Goal: Task Accomplishment & Management: Complete application form

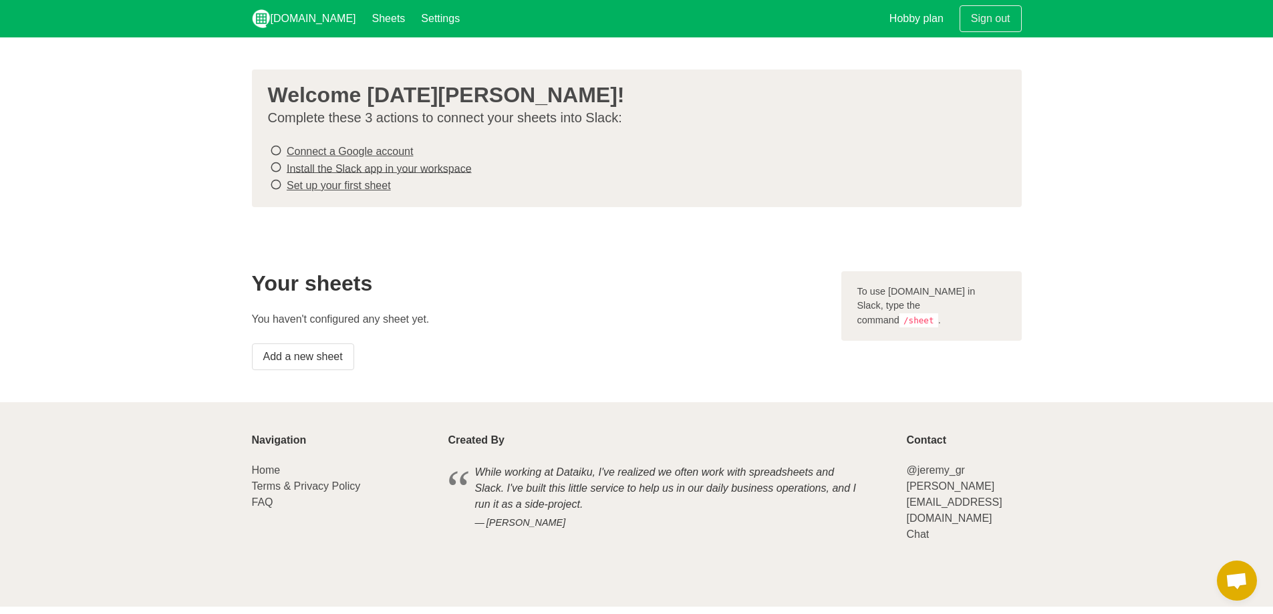
click at [382, 151] on link "Connect a Google account" at bounding box center [350, 151] width 126 height 11
click at [369, 152] on link "Connect a Google account" at bounding box center [350, 151] width 126 height 11
click at [335, 169] on link "Install the Slack app in your workspace" at bounding box center [379, 167] width 185 height 11
click at [370, 195] on div "Welcome [DATE][PERSON_NAME]! Complete these 3 actions to connect your sheets in…" at bounding box center [637, 138] width 770 height 138
click at [370, 185] on link "Set up your first sheet" at bounding box center [339, 185] width 104 height 11
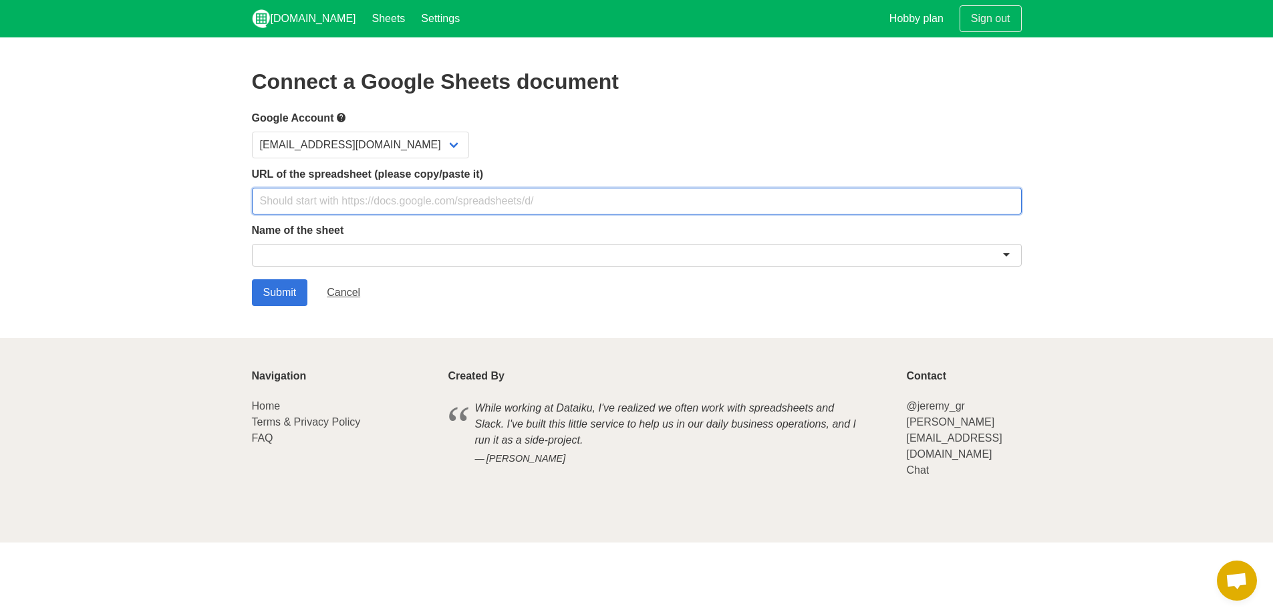
click at [334, 196] on input "text" at bounding box center [637, 201] width 770 height 27
paste input "https://docs.google.com/spreadsheets/d/1vbmP0V2ds7EA-wZ7plgJ_GIrmx2IqgO6AuPxJCY…"
type input "https://docs.google.com/spreadsheets/d/1vbmP0V2ds7EA-wZ7plgJ_GIrmx2IqgO6AuPxJCY…"
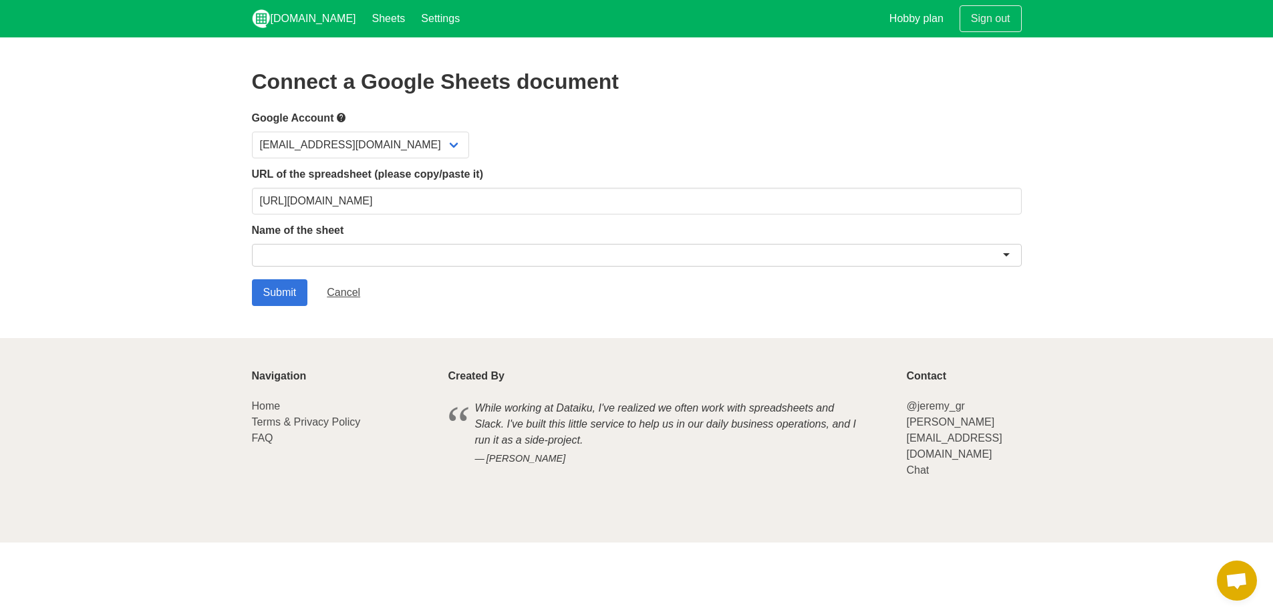
click at [337, 259] on div at bounding box center [637, 255] width 770 height 23
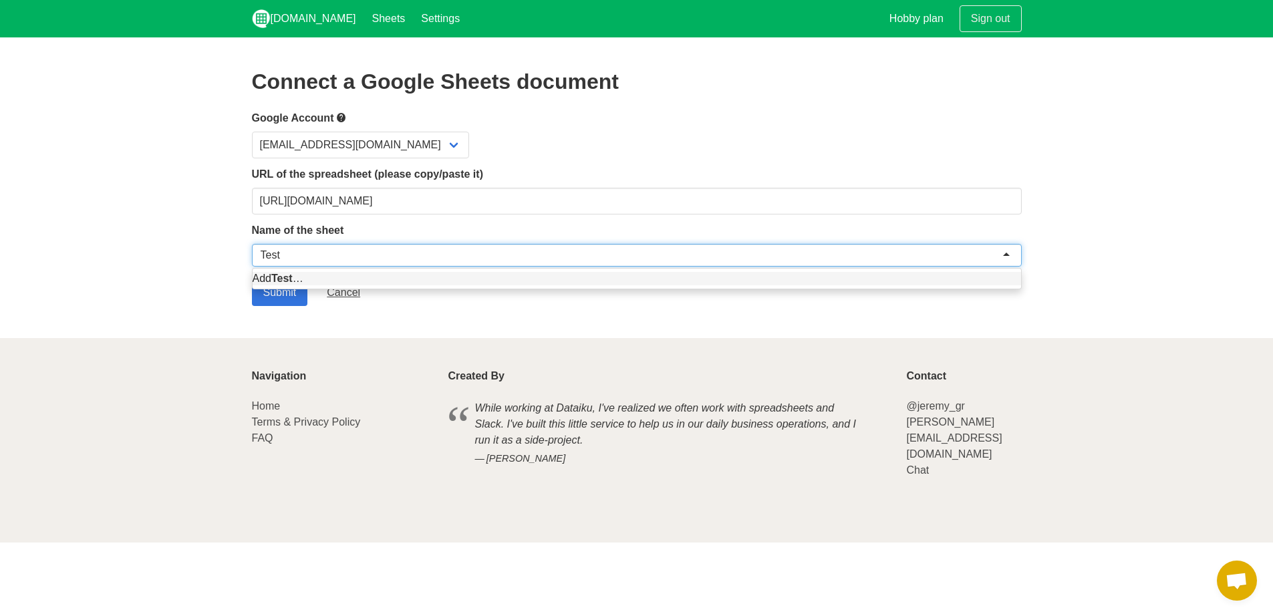
type input "Test"
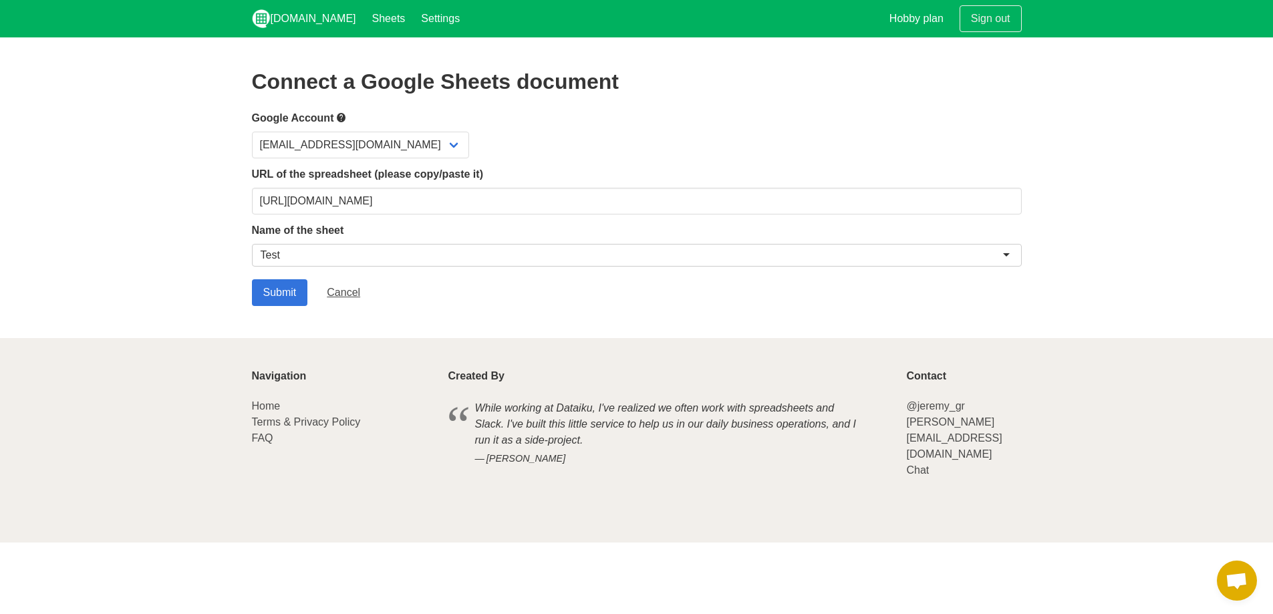
click at [120, 277] on section "Connect a Google Sheets document Google Account luciacarreras00@gmail.com URL o…" at bounding box center [636, 187] width 1273 height 301
click at [266, 288] on input "Submit" at bounding box center [280, 292] width 56 height 27
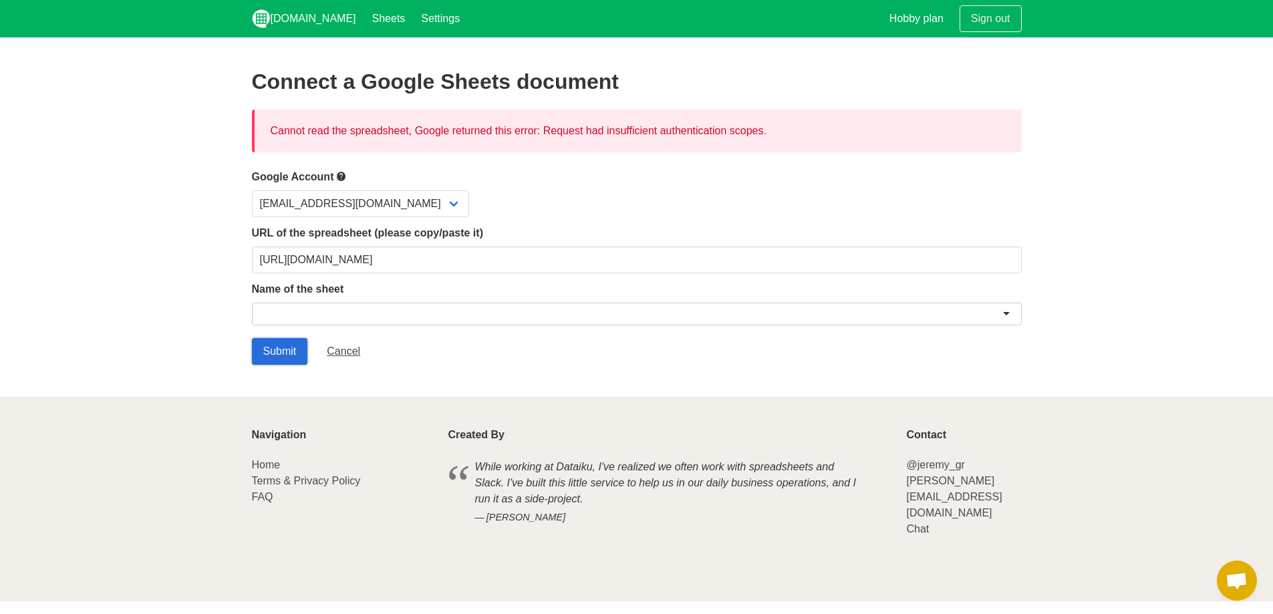
click at [291, 348] on input "Submit" at bounding box center [280, 351] width 56 height 27
click at [306, 315] on div at bounding box center [637, 314] width 770 height 23
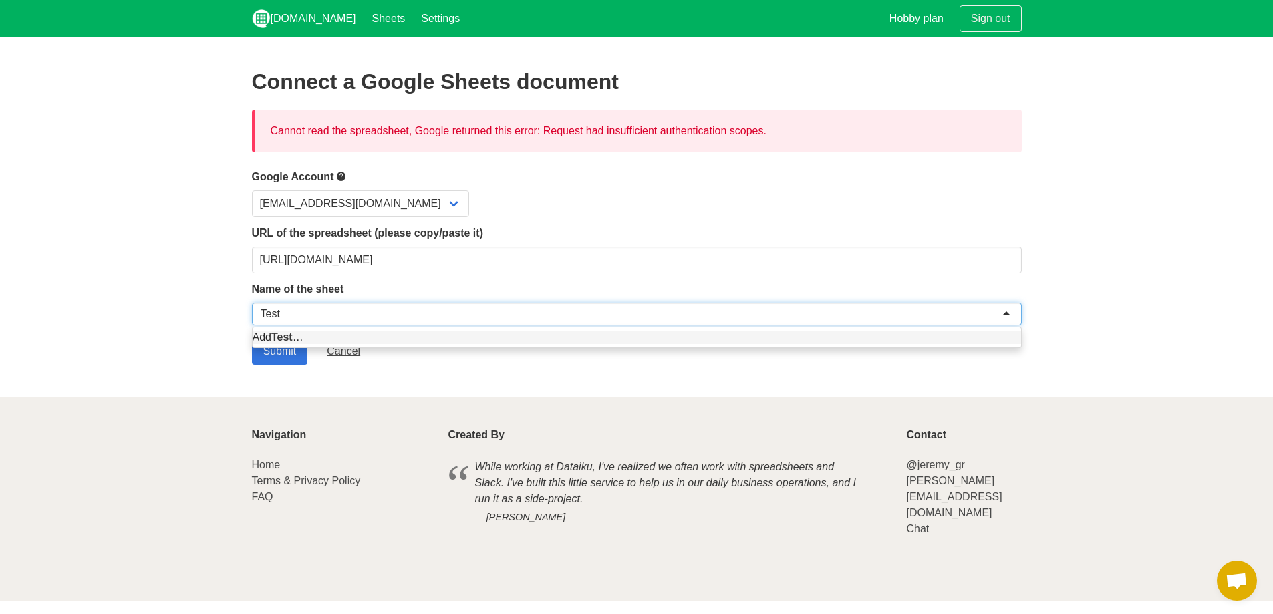
type input "Test"
click at [198, 316] on section "Connect a Google Sheets document Cannot read the spreadsheet, Google returned t…" at bounding box center [636, 217] width 1273 height 360
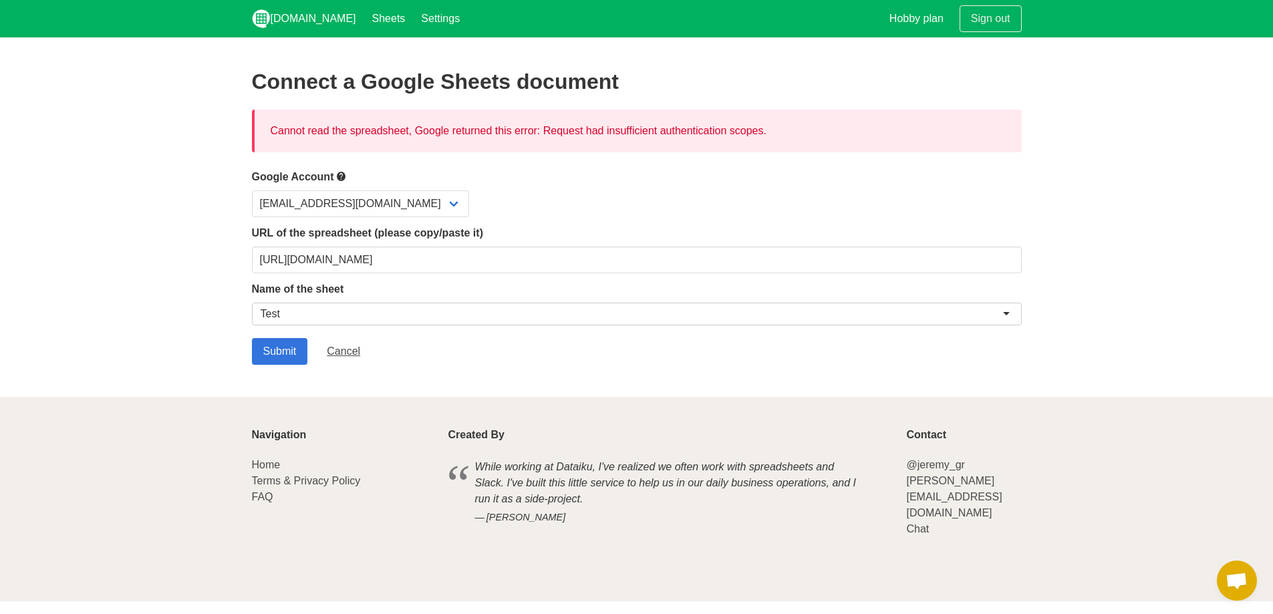
click at [295, 315] on div "Test" at bounding box center [637, 314] width 770 height 23
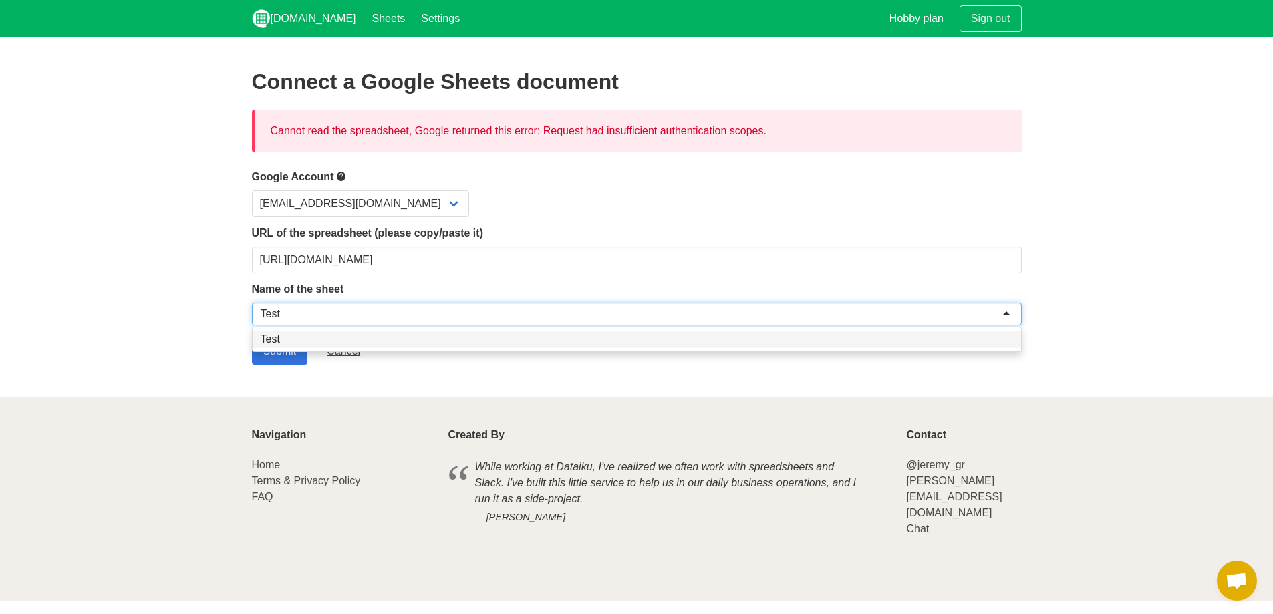
click at [296, 339] on form "Google Account [EMAIL_ADDRESS][DOMAIN_NAME] URL of the spreadsheet (please copy…" at bounding box center [637, 266] width 770 height 196
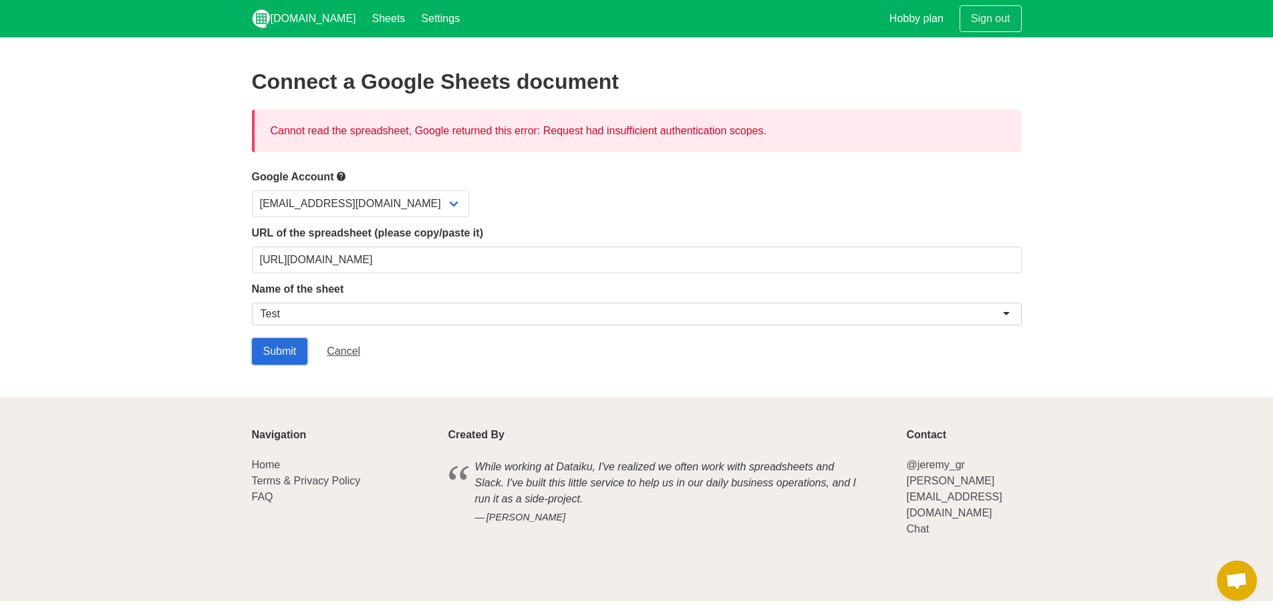
click at [280, 352] on input "Submit" at bounding box center [280, 351] width 56 height 27
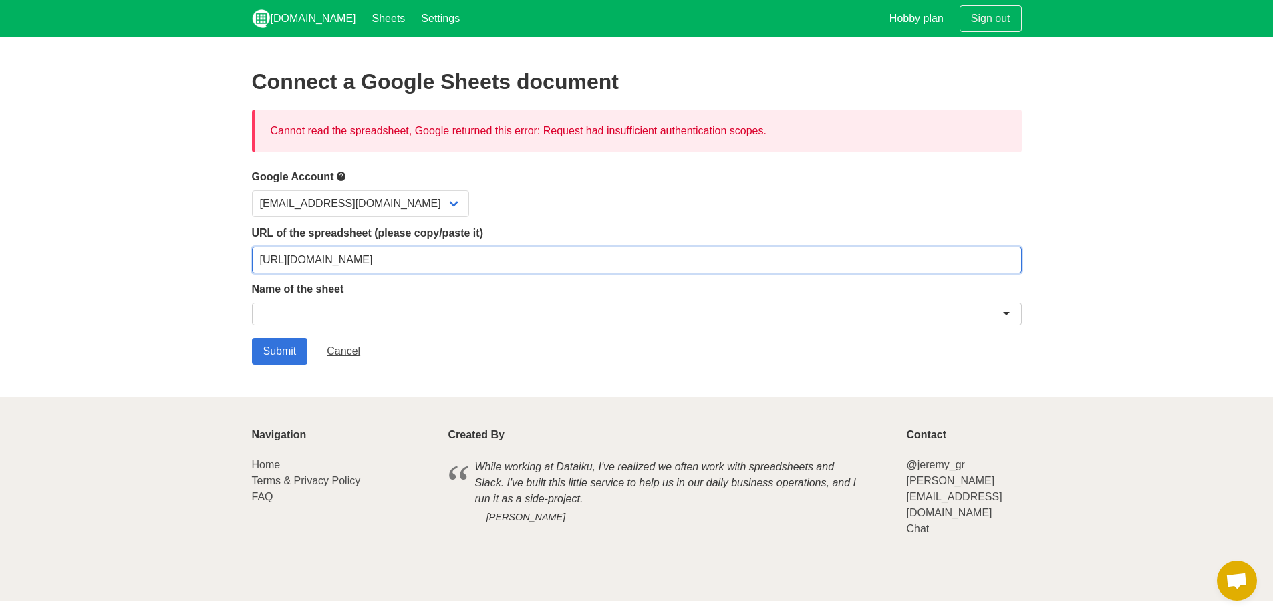
click at [372, 262] on input "https://docs.google.com/spreadsheets/d/1vbmP0V2ds7EA-wZ7plgJ_GIrmx2IqgO6AuPxJCY…" at bounding box center [637, 260] width 770 height 27
click at [350, 255] on input "text" at bounding box center [637, 260] width 770 height 27
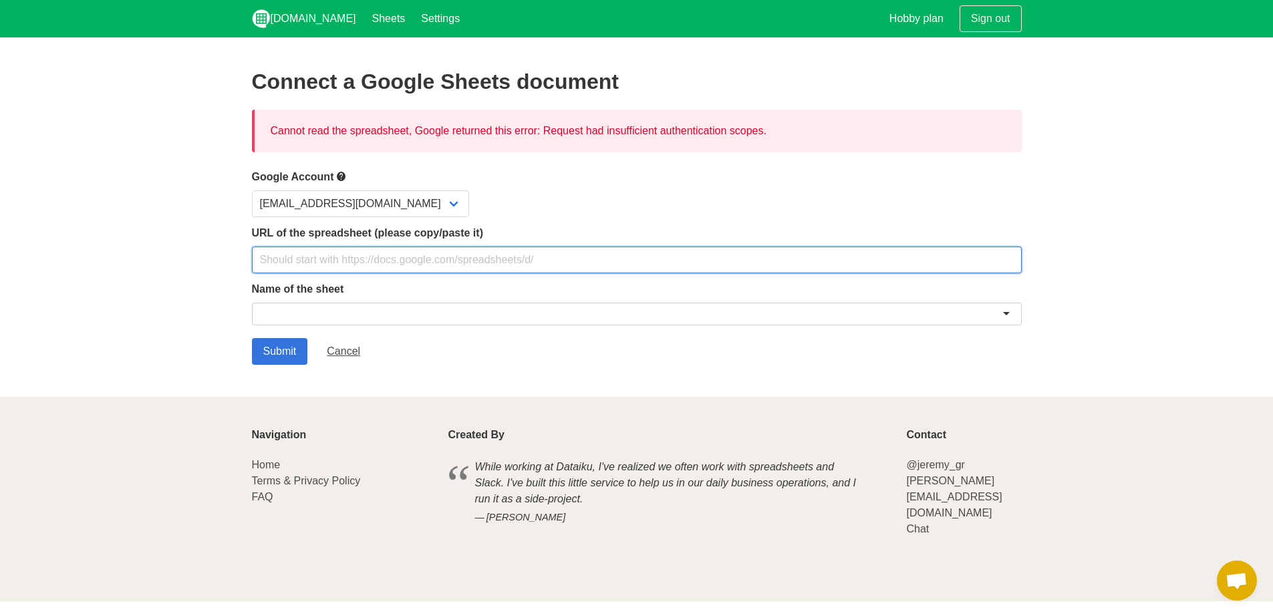
paste input "https://docs.google.com/spreadsheets/d/1vbmP0V2ds7EA-wZ7plgJ_GIrmx2IqgO6AuPxJCY…"
type input "https://docs.google.com/spreadsheets/d/1vbmP0V2ds7EA-wZ7plgJ_GIrmx2IqgO6AuPxJCY…"
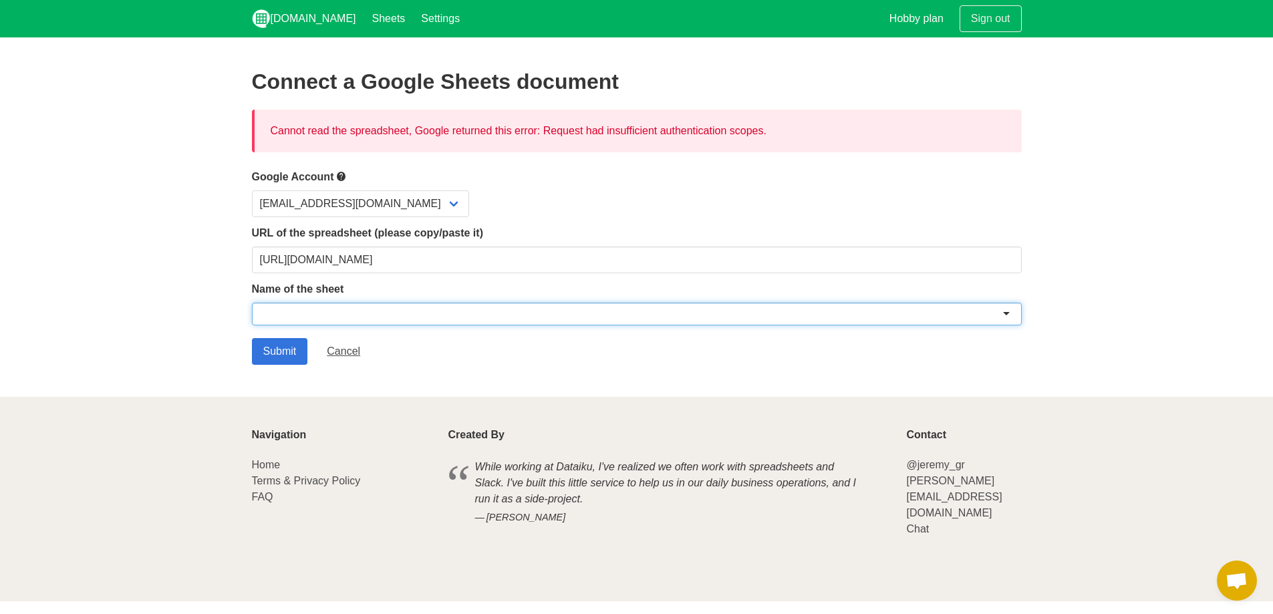
click at [325, 303] on div at bounding box center [637, 314] width 770 height 23
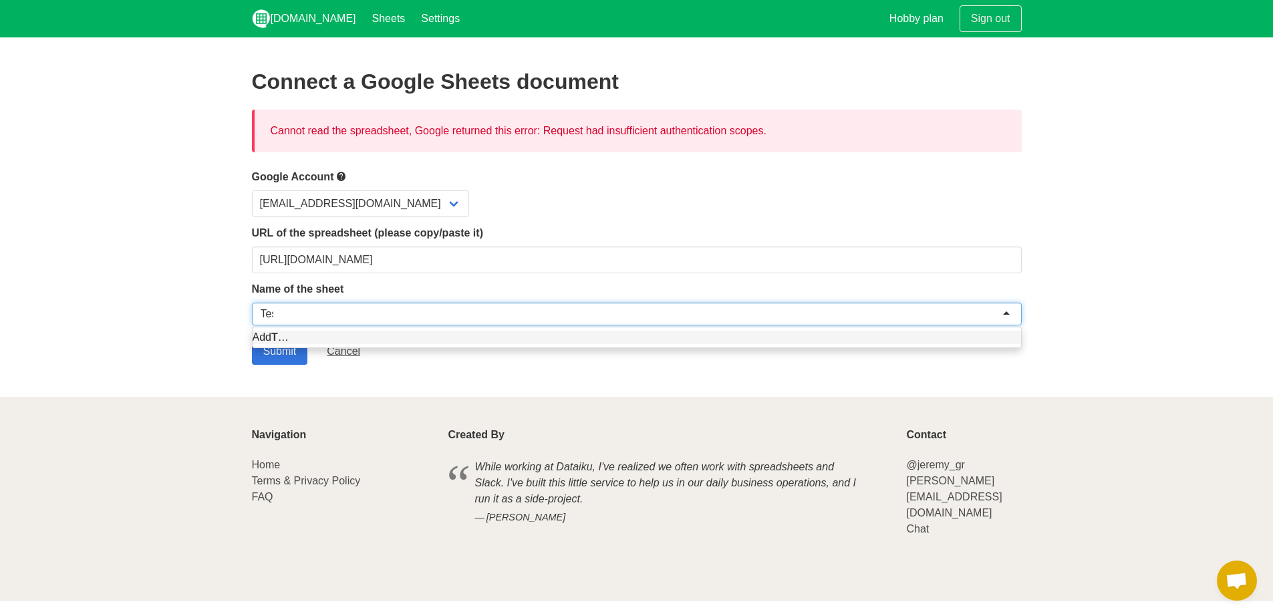
type input "Test"
click at [316, 345] on div "Add Test …" at bounding box center [637, 337] width 769 height 20
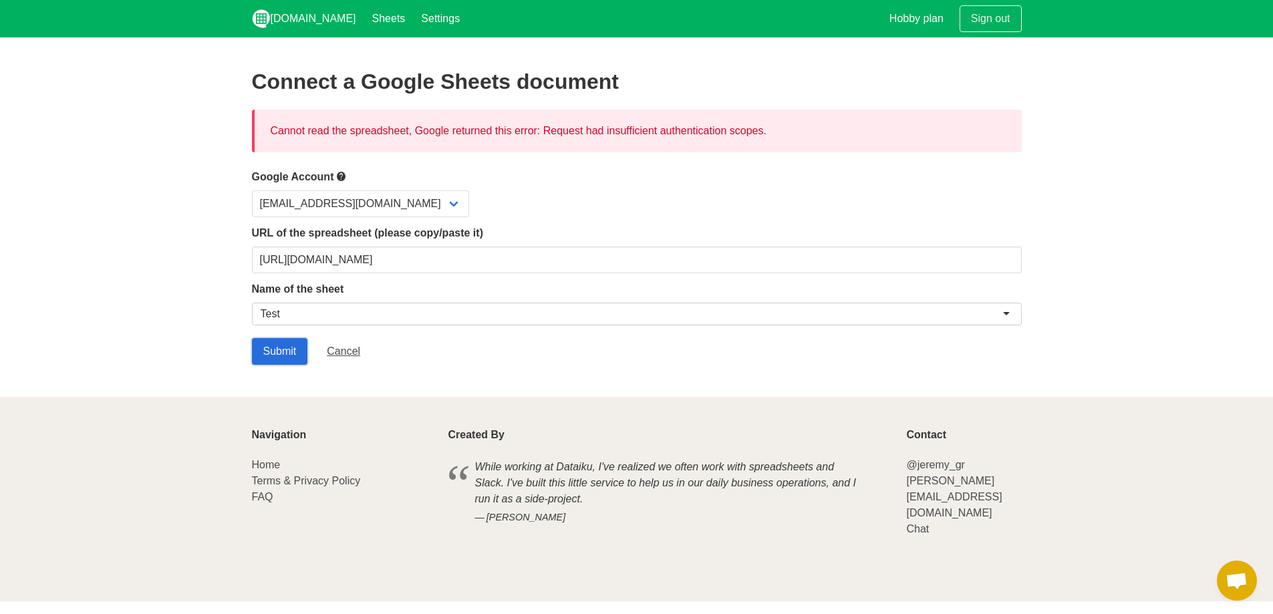
click at [285, 345] on input "Submit" at bounding box center [280, 351] width 56 height 27
click at [402, 208] on select "[EMAIL_ADDRESS][DOMAIN_NAME]" at bounding box center [360, 203] width 217 height 27
drag, startPoint x: 331, startPoint y: 136, endPoint x: 587, endPoint y: 146, distance: 256.2
click at [600, 139] on div "Cannot read the spreadsheet, Google returned this error: Request had insufficie…" at bounding box center [637, 131] width 770 height 43
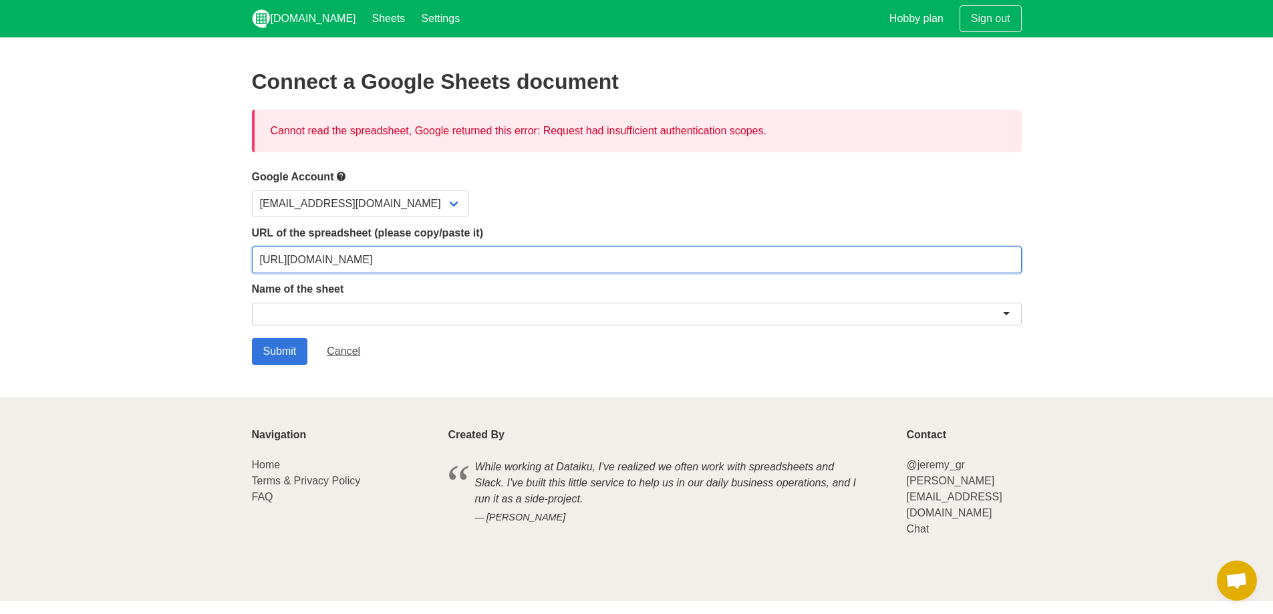
click at [413, 264] on input "[URL][DOMAIN_NAME]" at bounding box center [637, 260] width 770 height 27
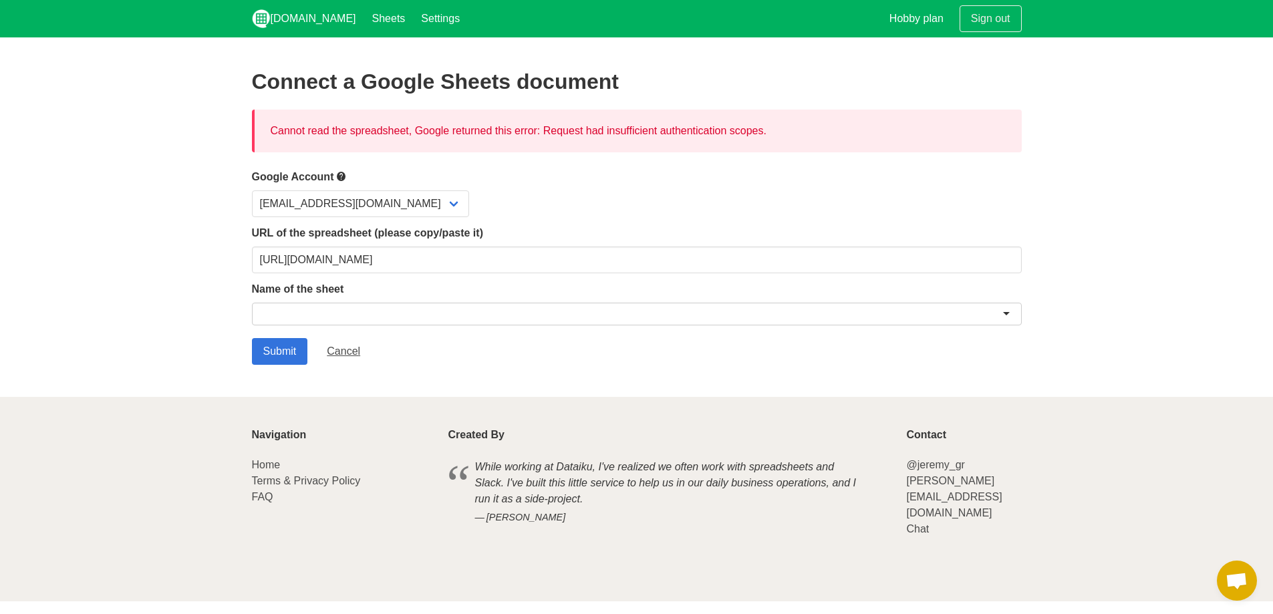
click at [378, 331] on form "Google Account [EMAIL_ADDRESS][DOMAIN_NAME] URL of the spreadsheet (please copy…" at bounding box center [637, 266] width 770 height 196
click at [392, 313] on div at bounding box center [637, 314] width 770 height 23
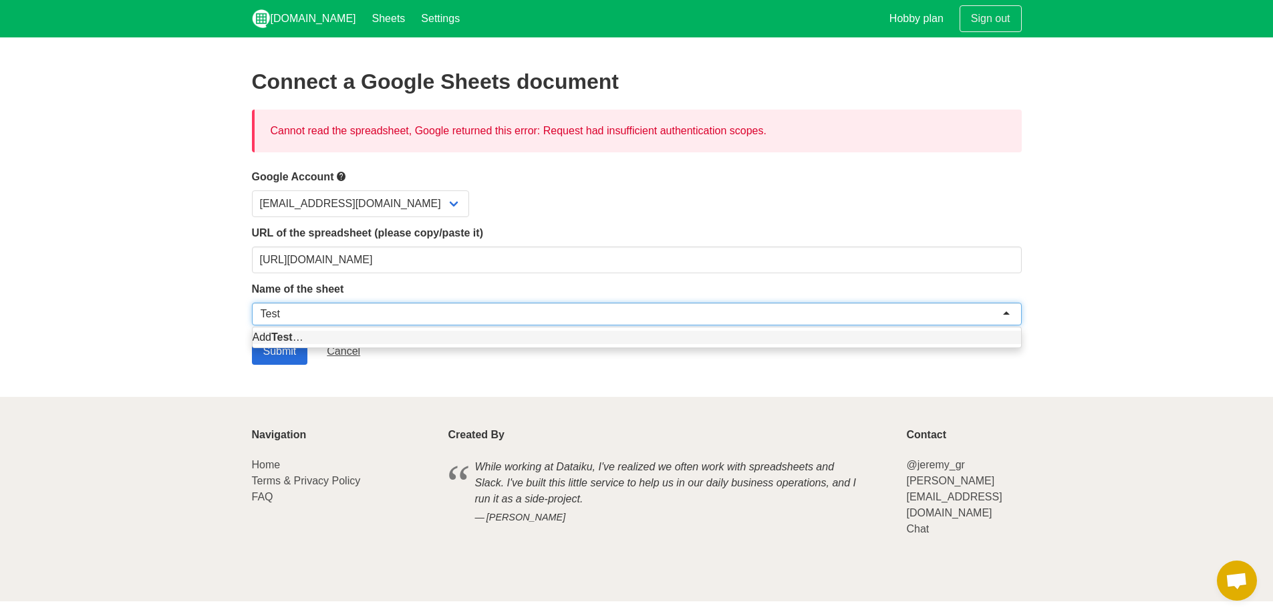
type input "Test"
click at [285, 356] on input "Submit" at bounding box center [280, 351] width 56 height 27
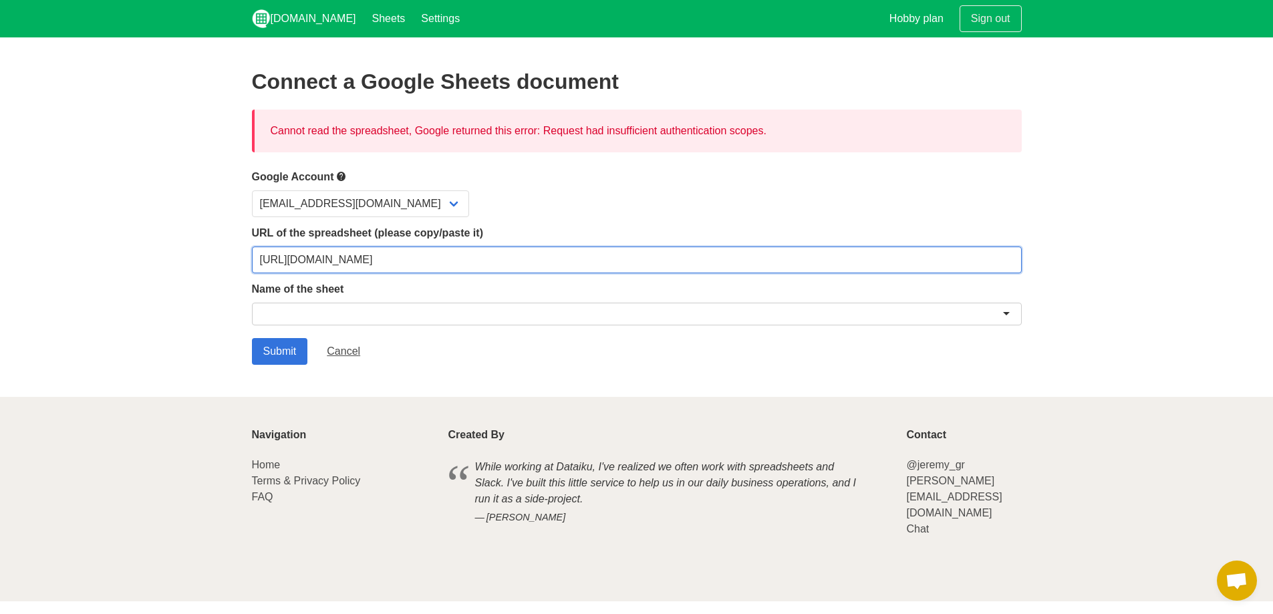
click at [396, 268] on input "[URL][DOMAIN_NAME]" at bounding box center [637, 260] width 770 height 27
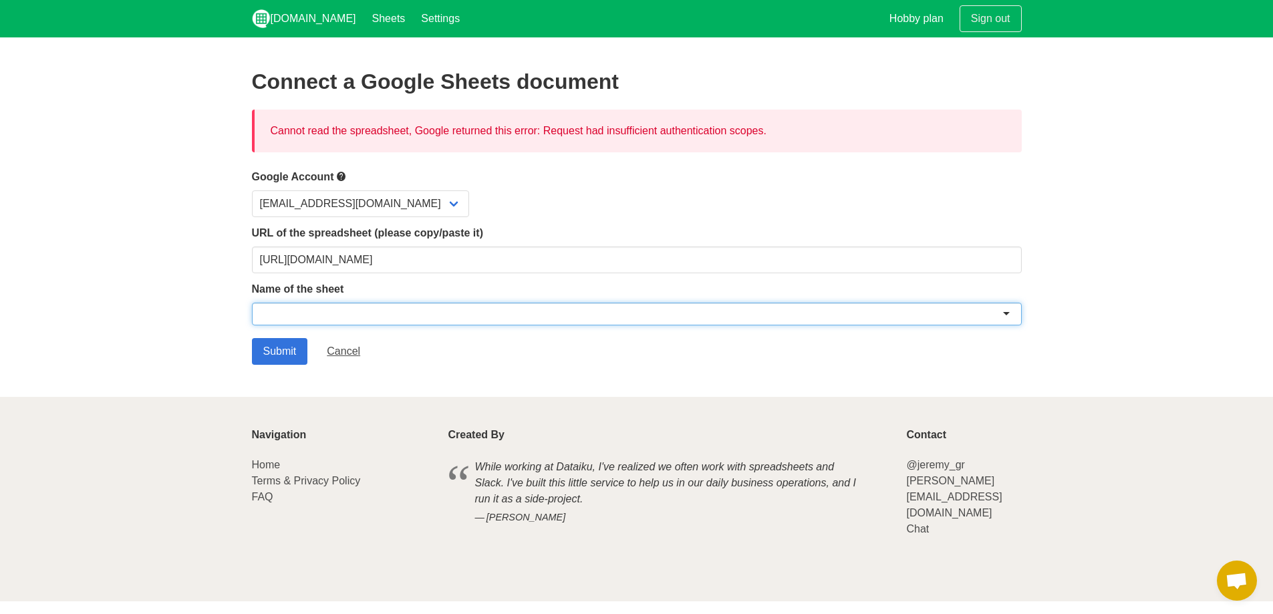
click at [378, 310] on div at bounding box center [637, 314] width 770 height 23
paste input "[URL][DOMAIN_NAME]"
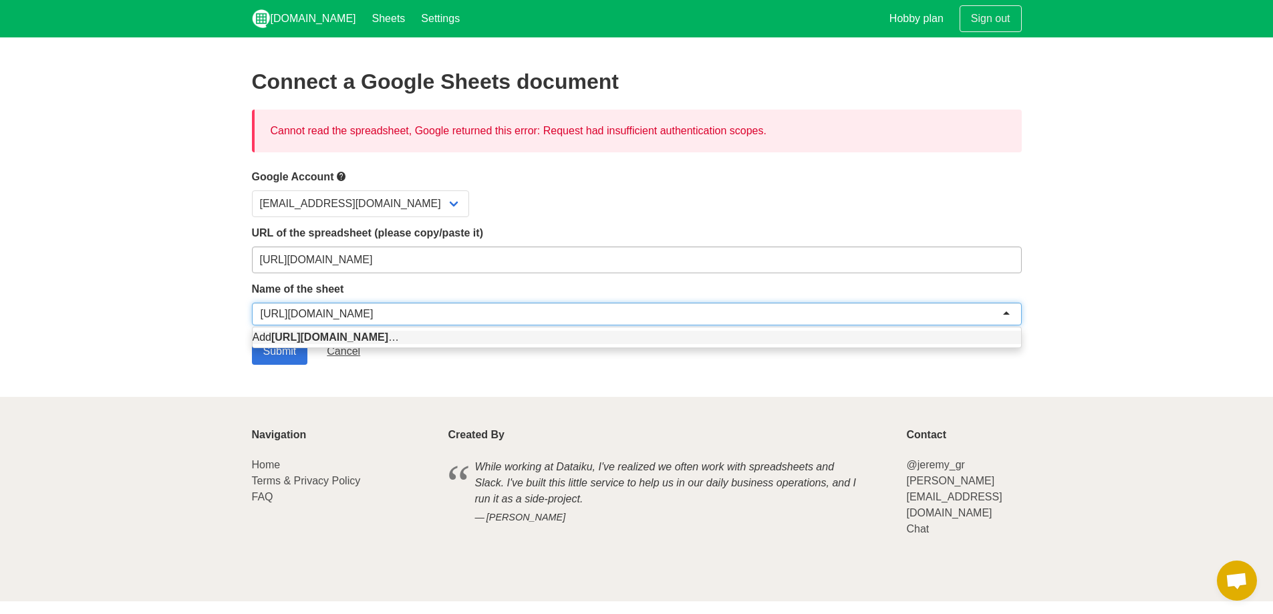
type input "[URL][DOMAIN_NAME]"
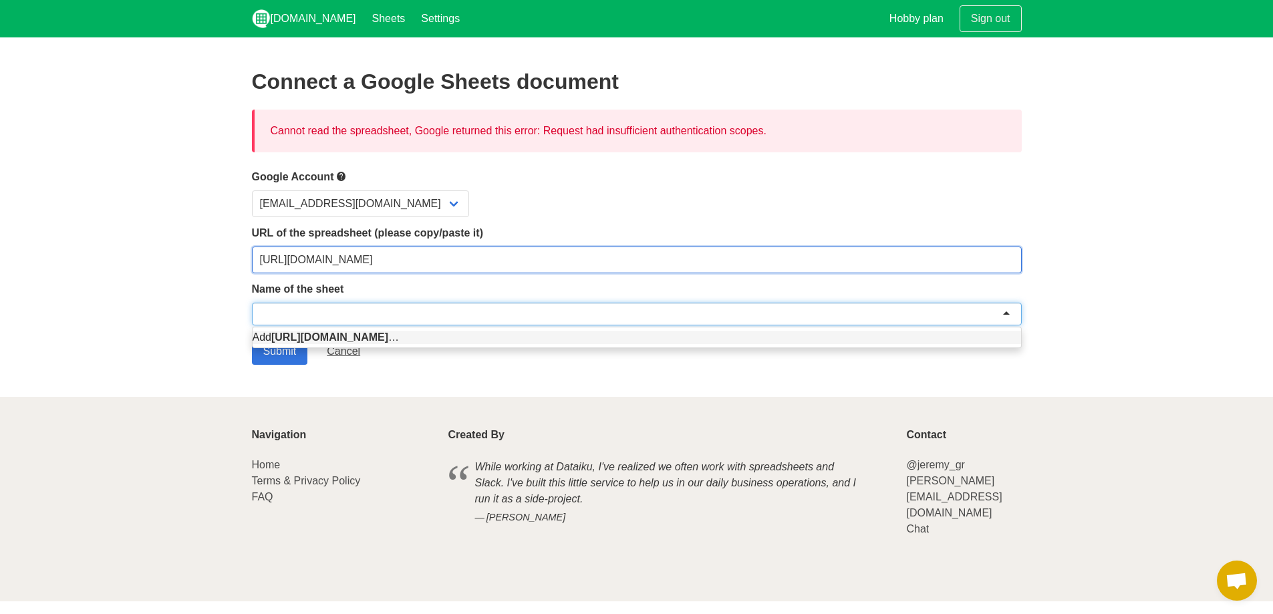
click at [348, 259] on input "[URL][DOMAIN_NAME]" at bounding box center [637, 260] width 770 height 27
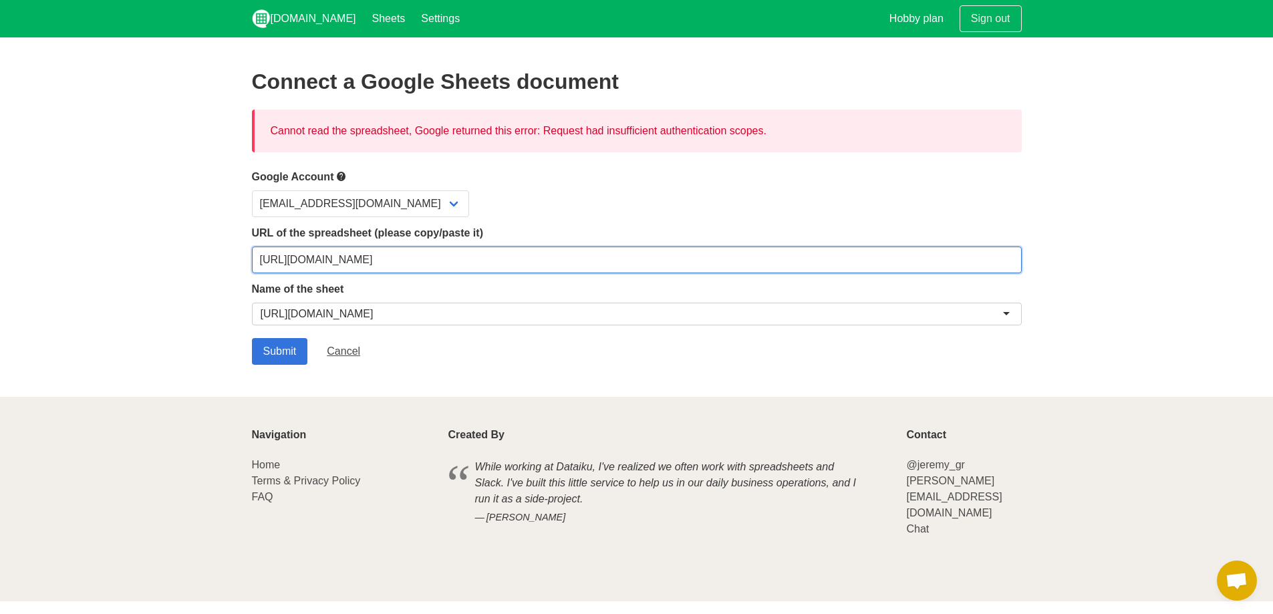
paste input "[URL][DOMAIN_NAME]"
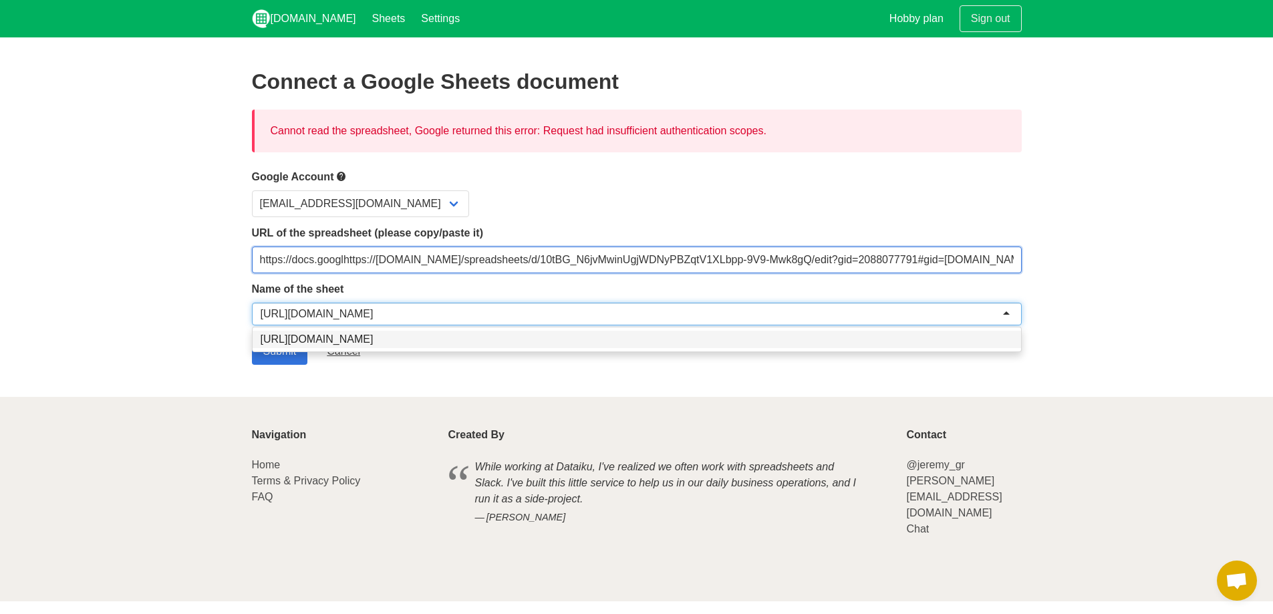
click at [349, 262] on input "https://docs.googlhttps://[DOMAIN_NAME]/spreadsheets/d/10tBG_N6jvMwinUgjWDNyPBZ…" at bounding box center [637, 260] width 770 height 27
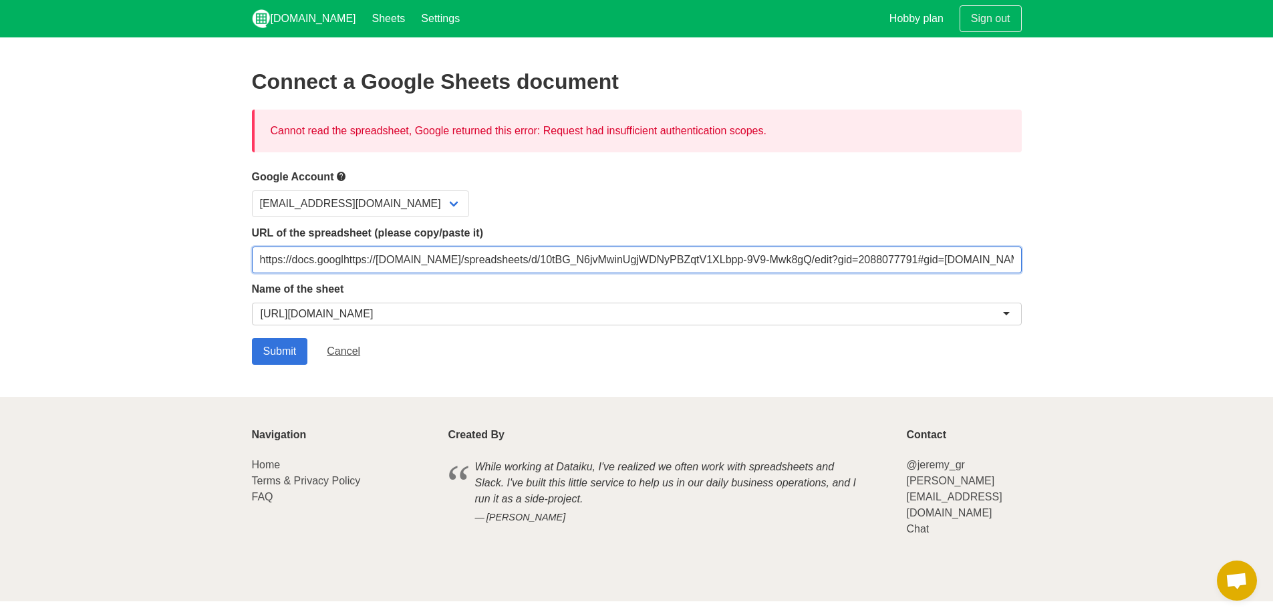
click at [368, 261] on input "https://docs.googlhttps://[DOMAIN_NAME]/spreadsheets/d/10tBG_N6jvMwinUgjWDNyPBZ…" at bounding box center [637, 260] width 770 height 27
paste input "[DOMAIN_NAME][URL]"
type input "[URL][DOMAIN_NAME]"
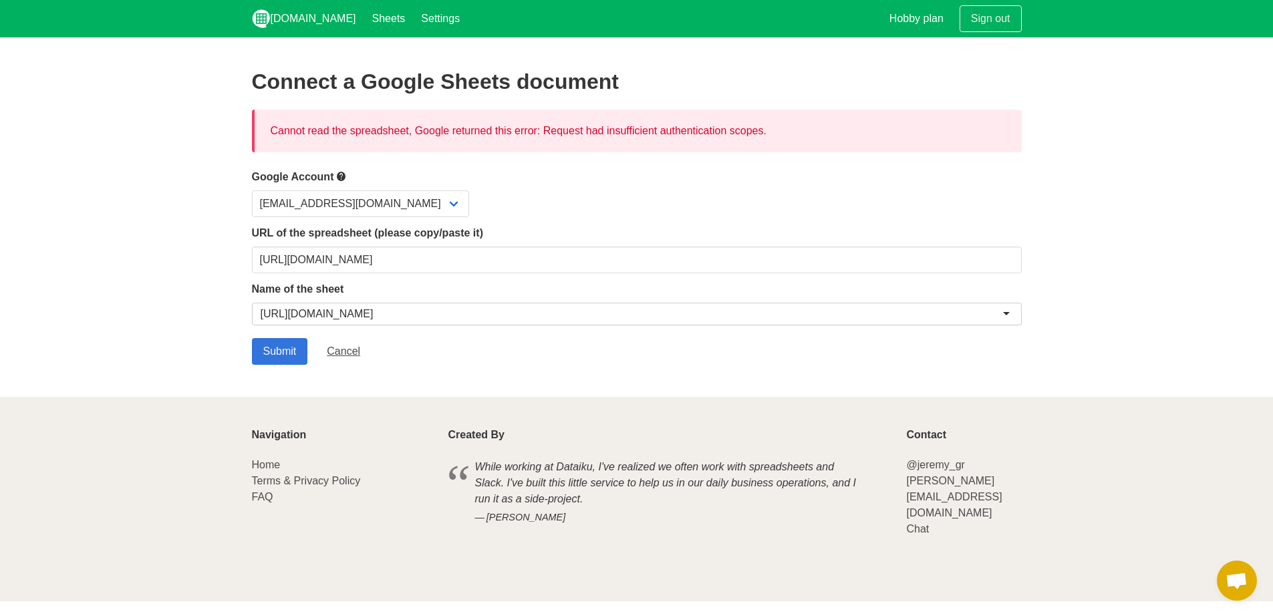
click at [338, 312] on div "[URL][DOMAIN_NAME]" at bounding box center [317, 313] width 113 height 13
click at [338, 312] on div "https://docs.google.com/spreadsheets/d/10tBG_N6jvMwinUgjWDNyPBZqtV1XLbpp-9V9-Mw…" at bounding box center [317, 313] width 113 height 13
drag, startPoint x: 968, startPoint y: 320, endPoint x: 0, endPoint y: 257, distance: 970.4
click at [0, 255] on section "Connect a Google Sheets document Cannot read the spreadsheet, Google returned t…" at bounding box center [636, 217] width 1273 height 360
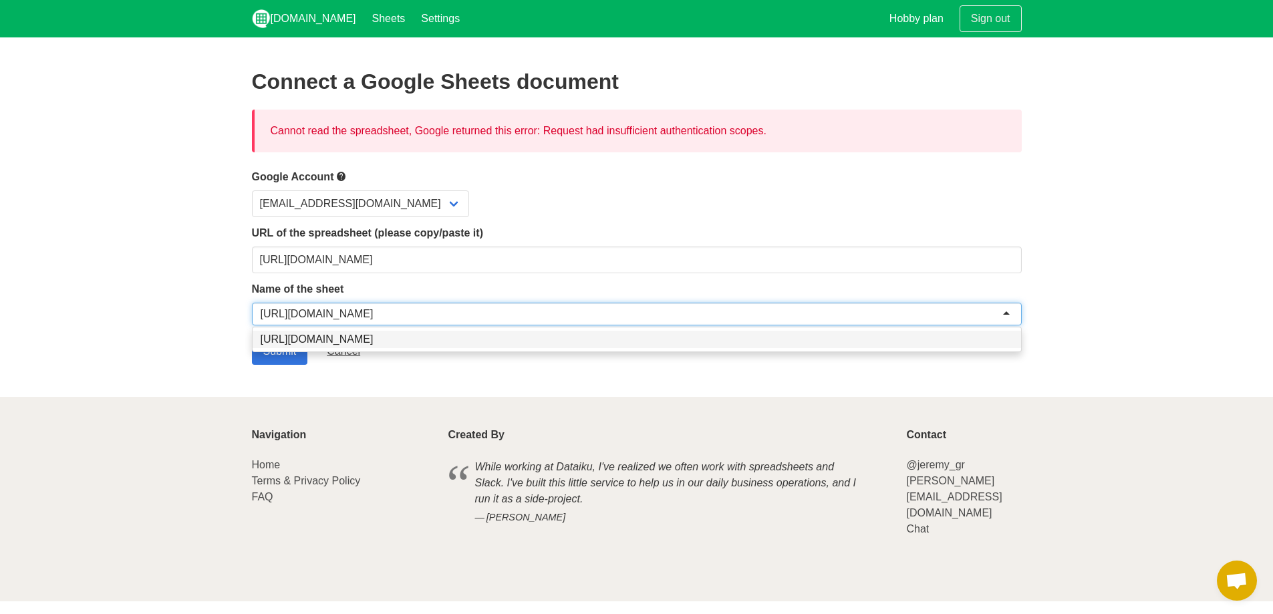
drag, startPoint x: 942, startPoint y: 313, endPoint x: 354, endPoint y: 279, distance: 589.0
click at [350, 279] on form "Google Account luciacarreras00@gmail.com URL of the spreadsheet (please copy/pa…" at bounding box center [637, 266] width 770 height 196
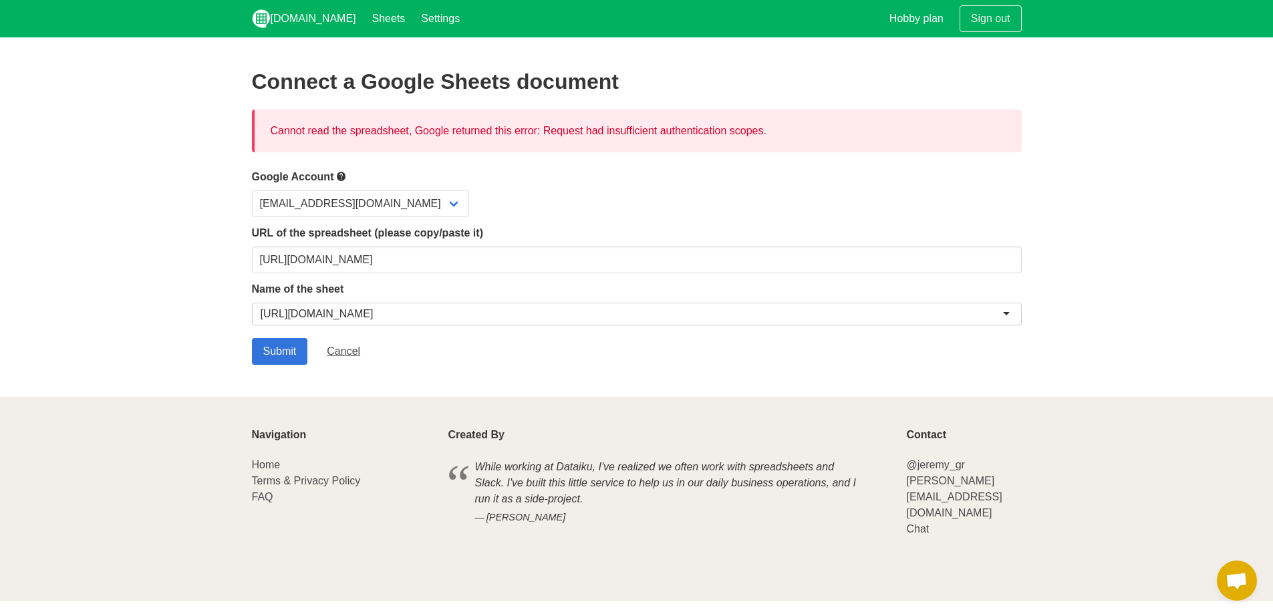
drag, startPoint x: 906, startPoint y: 312, endPoint x: 612, endPoint y: 304, distance: 294.1
click at [612, 304] on div "https://docs.google.com/spreadsheets/d/10tBG_N6jvMwinUgjWDNyPBZqtV1XLbpp-9V9-Mw…" at bounding box center [637, 314] width 770 height 23
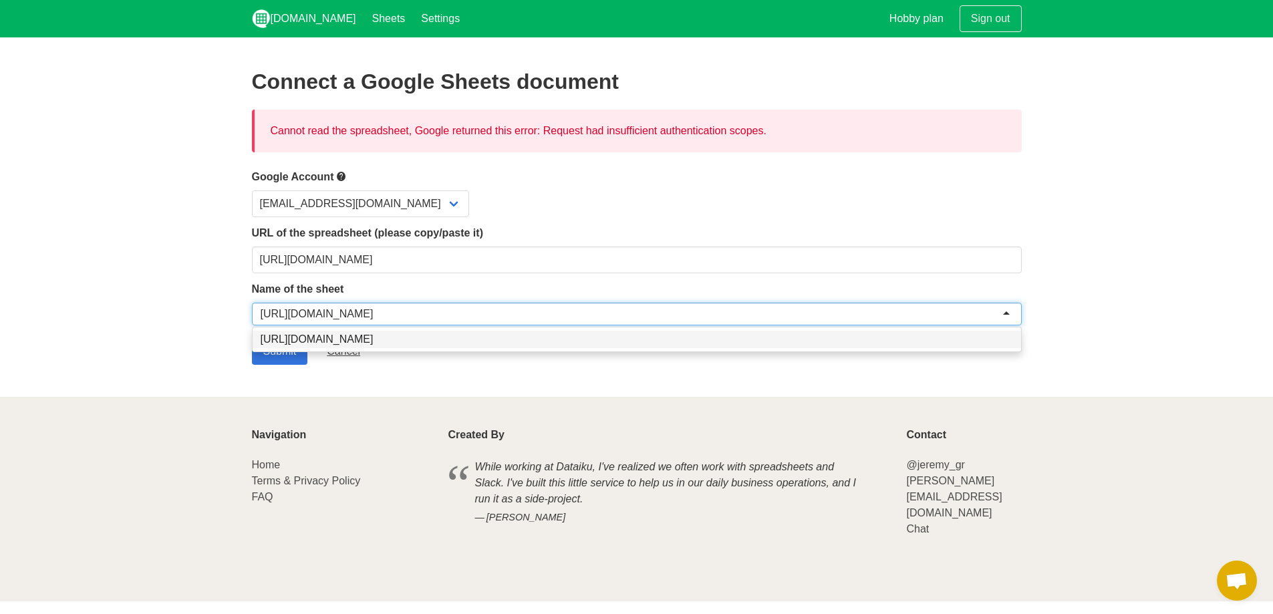
click at [570, 305] on div "[URL][DOMAIN_NAME]" at bounding box center [637, 314] width 770 height 23
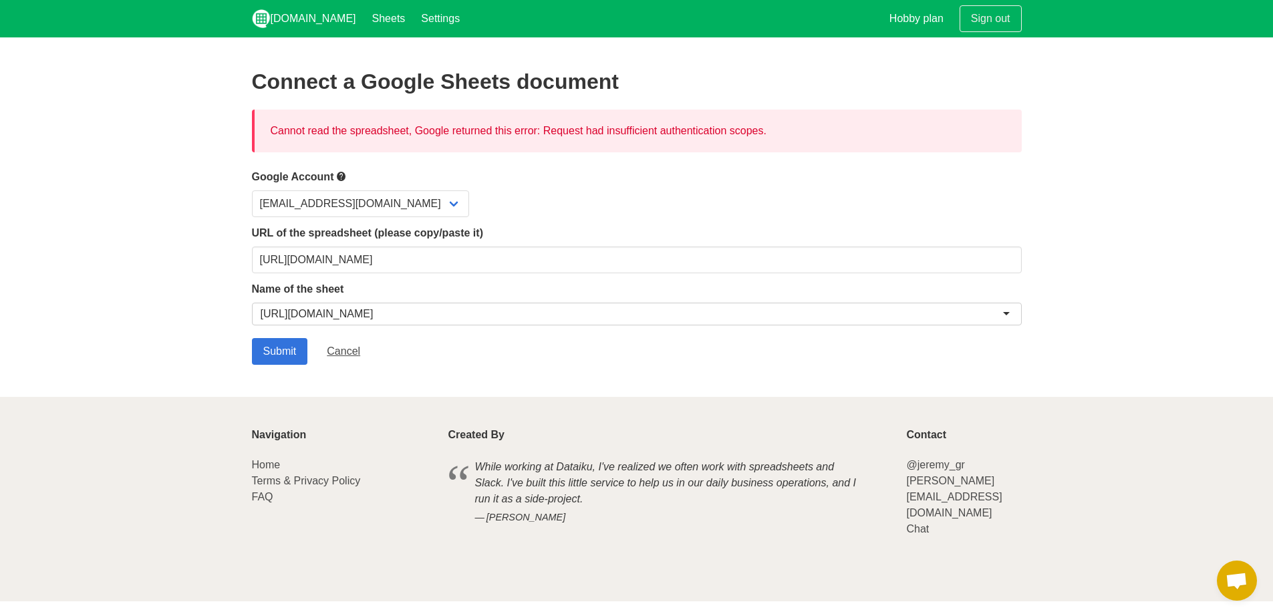
click at [374, 313] on div "[URL][DOMAIN_NAME]" at bounding box center [317, 313] width 113 height 13
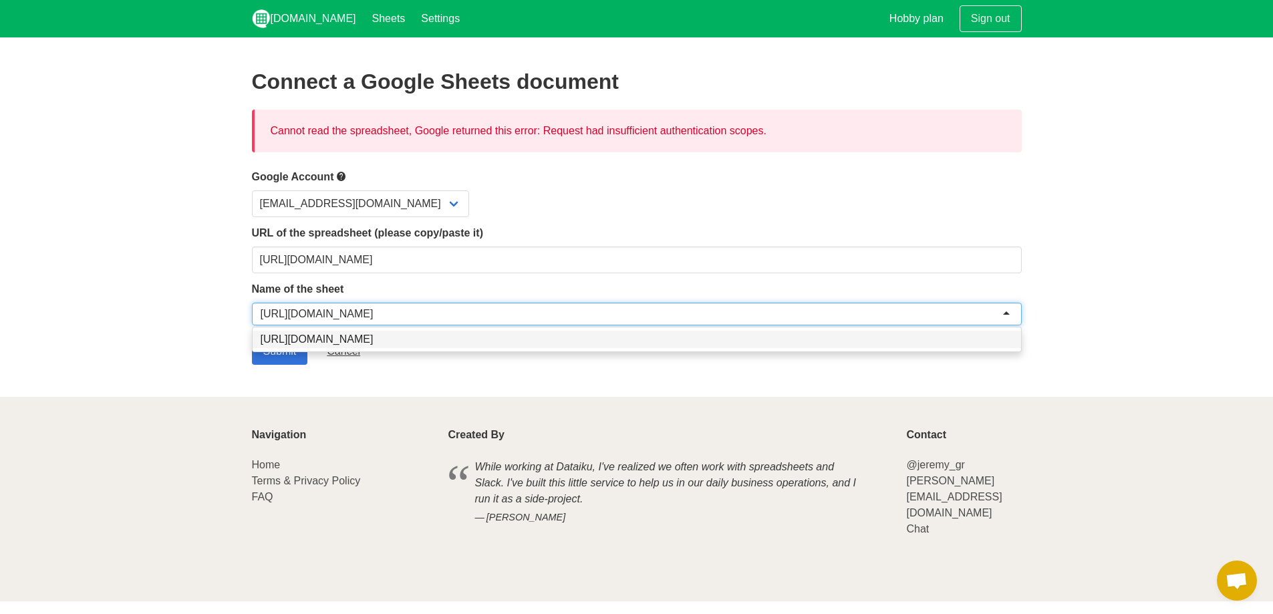
drag, startPoint x: 917, startPoint y: 313, endPoint x: 417, endPoint y: 303, distance: 500.0
click at [446, 303] on div "[URL][DOMAIN_NAME]" at bounding box center [637, 314] width 770 height 23
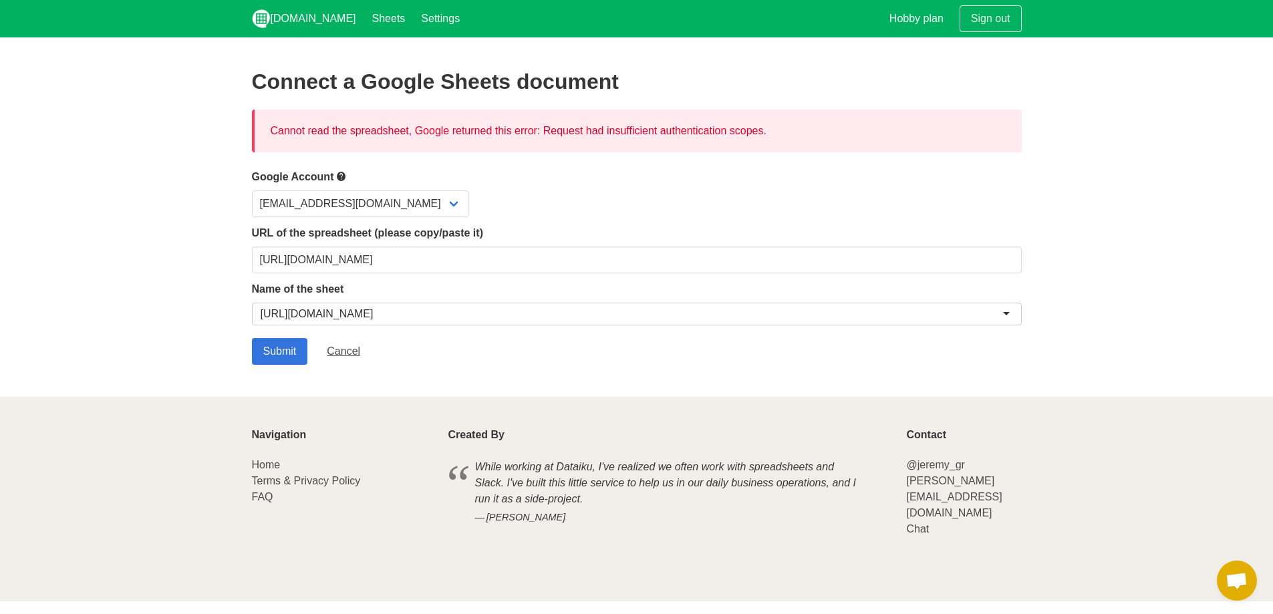
click at [275, 305] on div "[URL][DOMAIN_NAME]" at bounding box center [637, 314] width 770 height 23
drag, startPoint x: 265, startPoint y: 309, endPoint x: 259, endPoint y: 313, distance: 7.8
click at [259, 313] on div "https://docs.google.com/spreadsheets/d/10tBG_N6jvMwinUgjWDNyPBZqtV1XLbpp-9V9-Mw…" at bounding box center [637, 314] width 770 height 23
drag, startPoint x: 259, startPoint y: 313, endPoint x: 698, endPoint y: 319, distance: 439.1
click at [698, 319] on div "https://docs.google.com/spreadsheets/d/10tBG_N6jvMwinUgjWDNyPBZqtV1XLbpp-9V9-Mw…" at bounding box center [637, 314] width 770 height 23
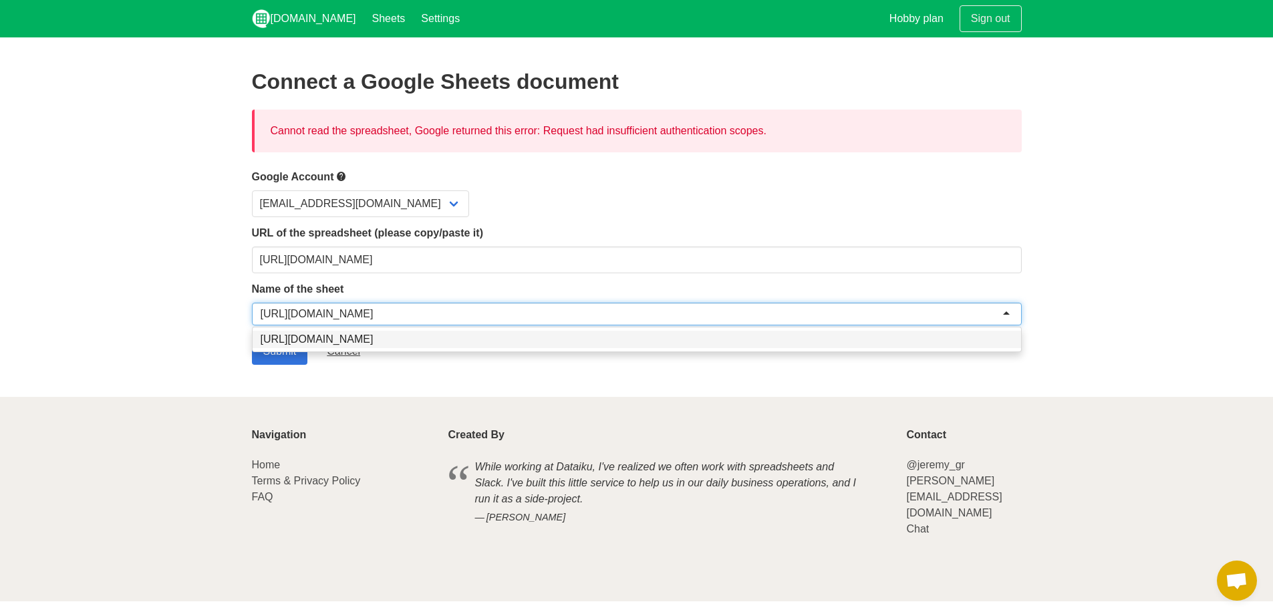
drag, startPoint x: 117, startPoint y: 428, endPoint x: 131, endPoint y: 422, distance: 15.5
click at [120, 428] on footer "Navigation Home Terms & Privacy Policy FAQ Created By While working at Dataiku,…" at bounding box center [636, 499] width 1273 height 204
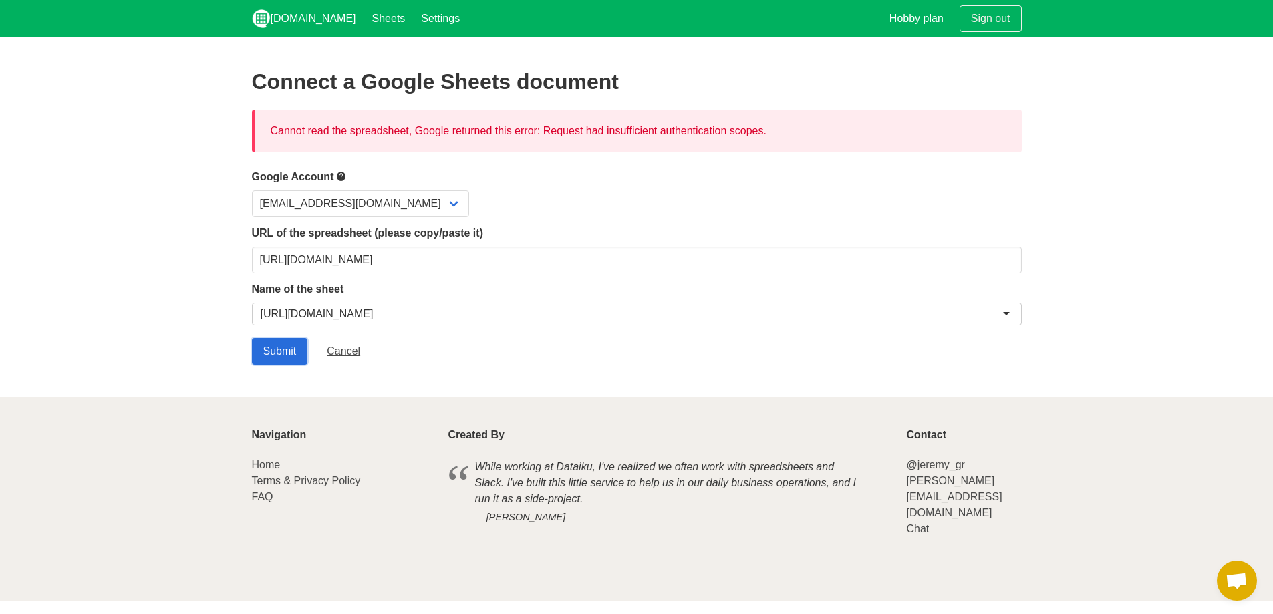
click at [276, 354] on input "Submit" at bounding box center [280, 351] width 56 height 27
click at [313, 311] on div at bounding box center [637, 314] width 770 height 23
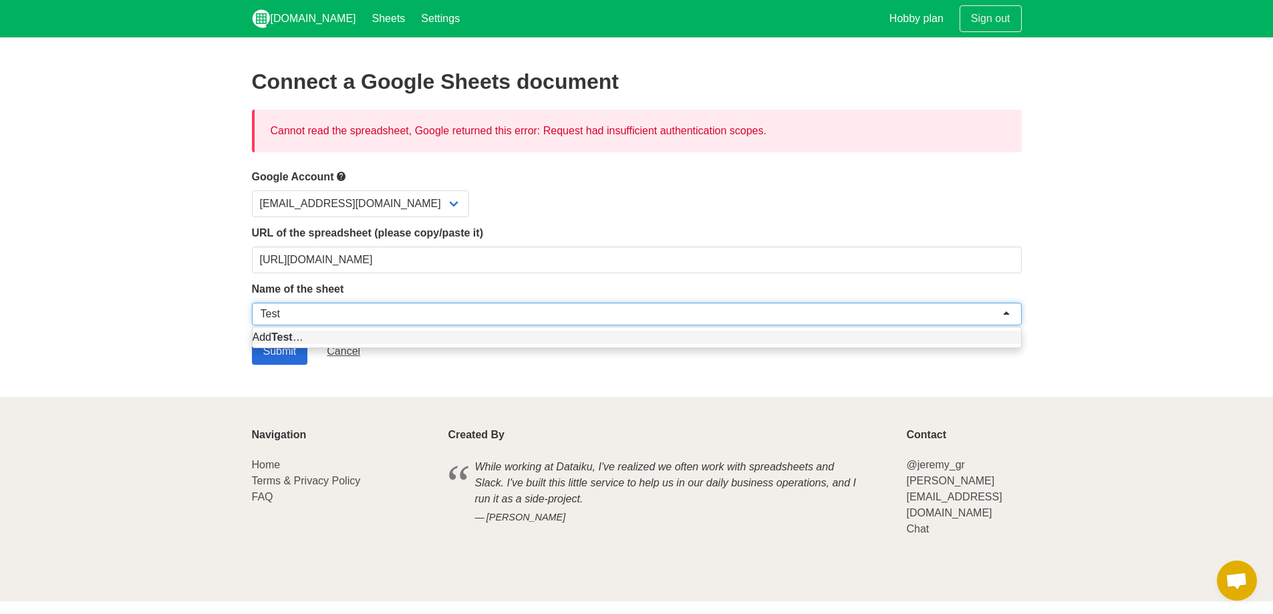
type input "Test"
click at [281, 356] on input "Submit" at bounding box center [280, 351] width 56 height 27
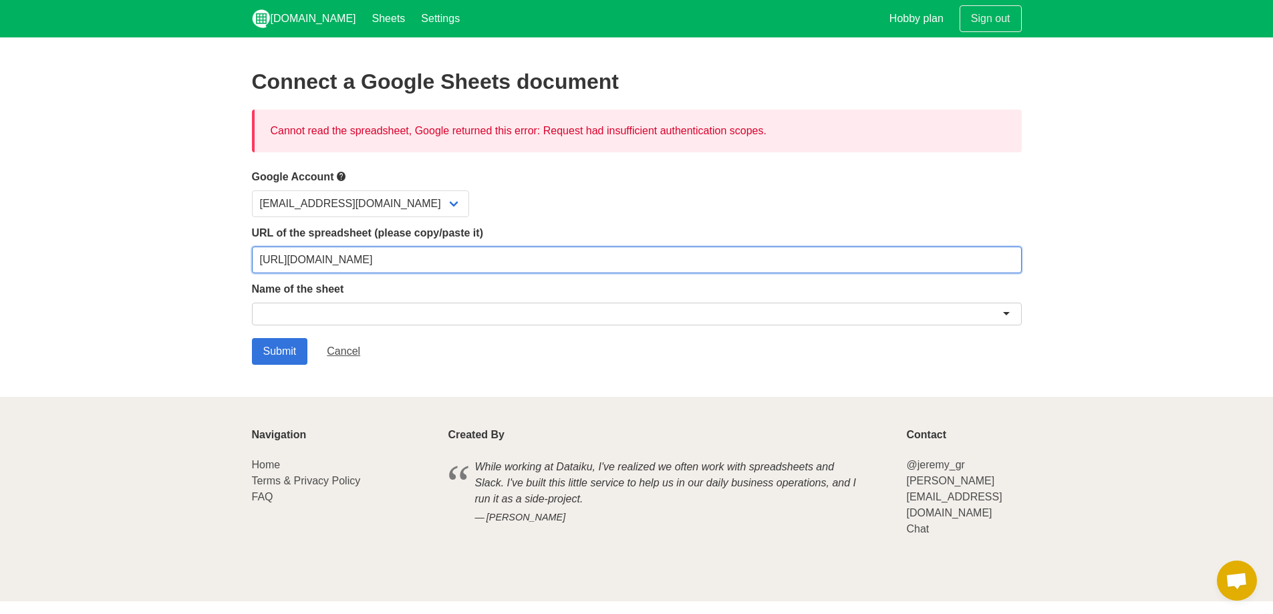
click at [407, 255] on input "[URL][DOMAIN_NAME]" at bounding box center [637, 260] width 770 height 27
click at [407, 255] on input "https://docs.google.com/spreadsheets/d/10tBG_N6jvMwinUgjWDNyPBZqtV1XLbpp-9V9-Mw…" at bounding box center [637, 260] width 770 height 27
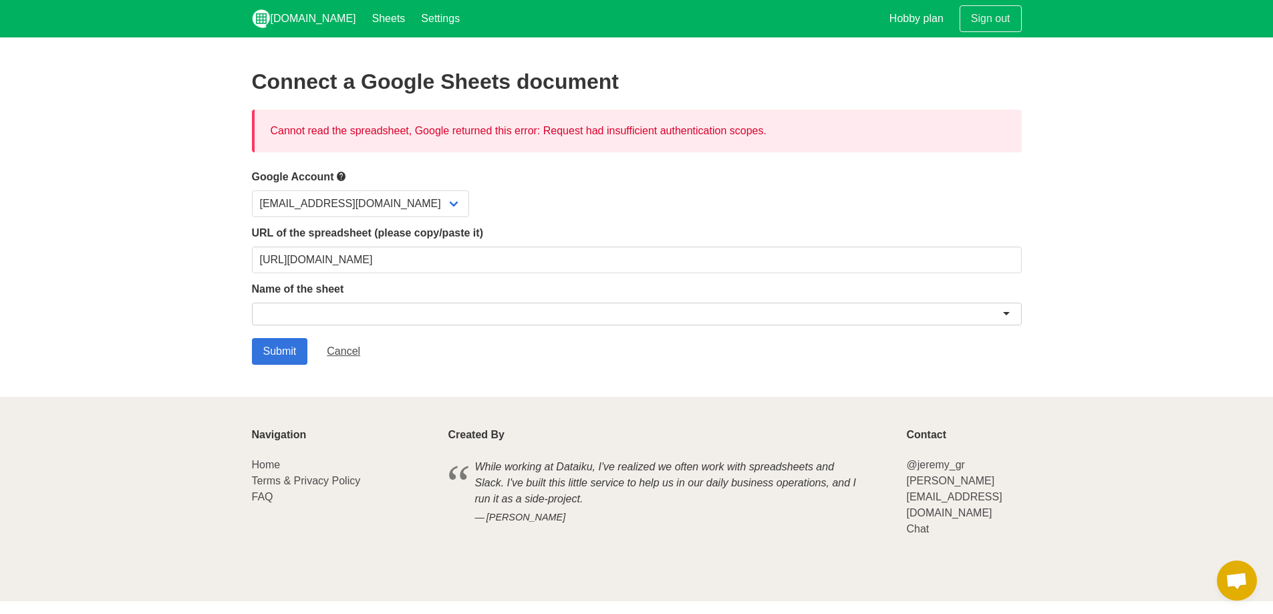
click at [547, 184] on label "Google Account" at bounding box center [637, 176] width 770 height 17
click at [378, 193] on select "[EMAIL_ADDRESS][DOMAIN_NAME]" at bounding box center [360, 203] width 217 height 27
click at [340, 172] on icon at bounding box center [341, 176] width 11 height 17
click at [344, 178] on icon at bounding box center [341, 176] width 11 height 17
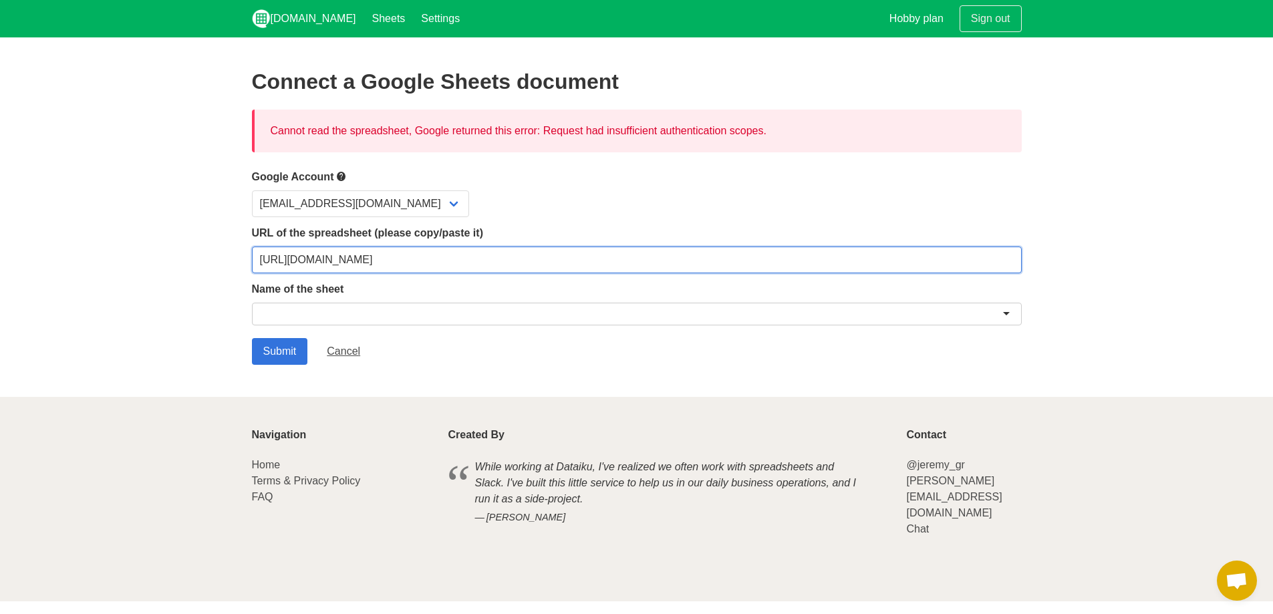
click at [552, 259] on input "https://docs.google.com/spreadsheets/d/10tBG_N6jvMwinUgjWDNyPBZqtV1XLbpp-9V9-Mw…" at bounding box center [637, 260] width 770 height 27
paste input "usp=sharing"
type input "[URL][DOMAIN_NAME]"
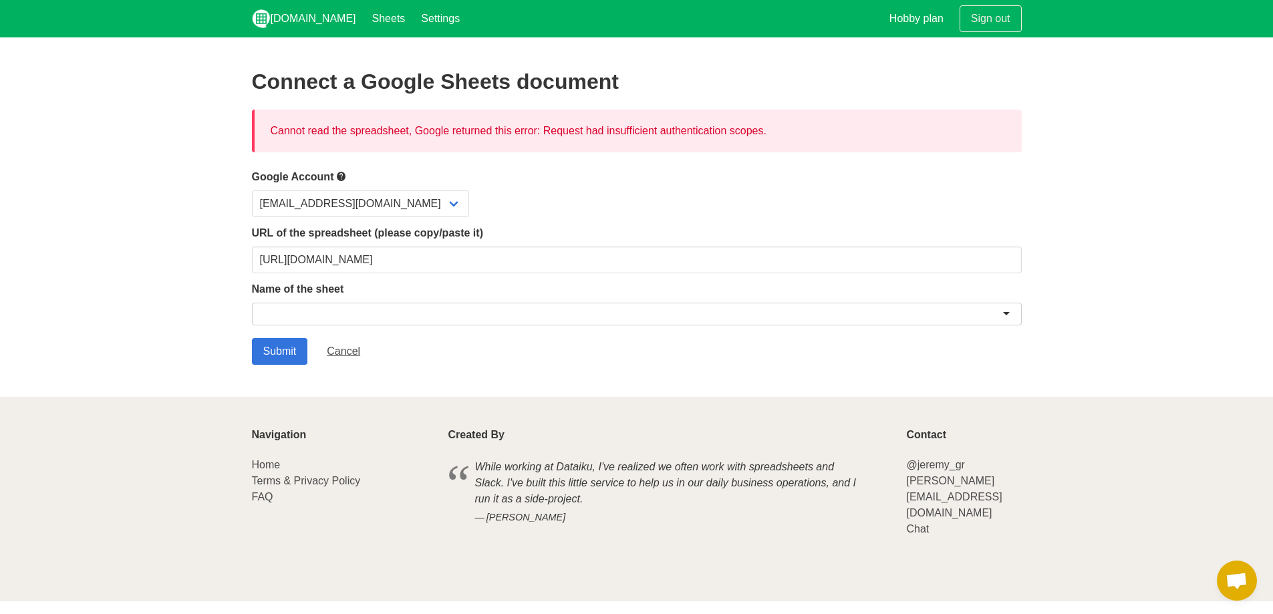
click at [248, 358] on section "Connect a Google Sheets document Cannot read the spreadsheet, Google returned t…" at bounding box center [636, 217] width 1273 height 360
click at [267, 357] on input "Submit" at bounding box center [280, 351] width 56 height 27
click at [299, 313] on div at bounding box center [637, 314] width 770 height 23
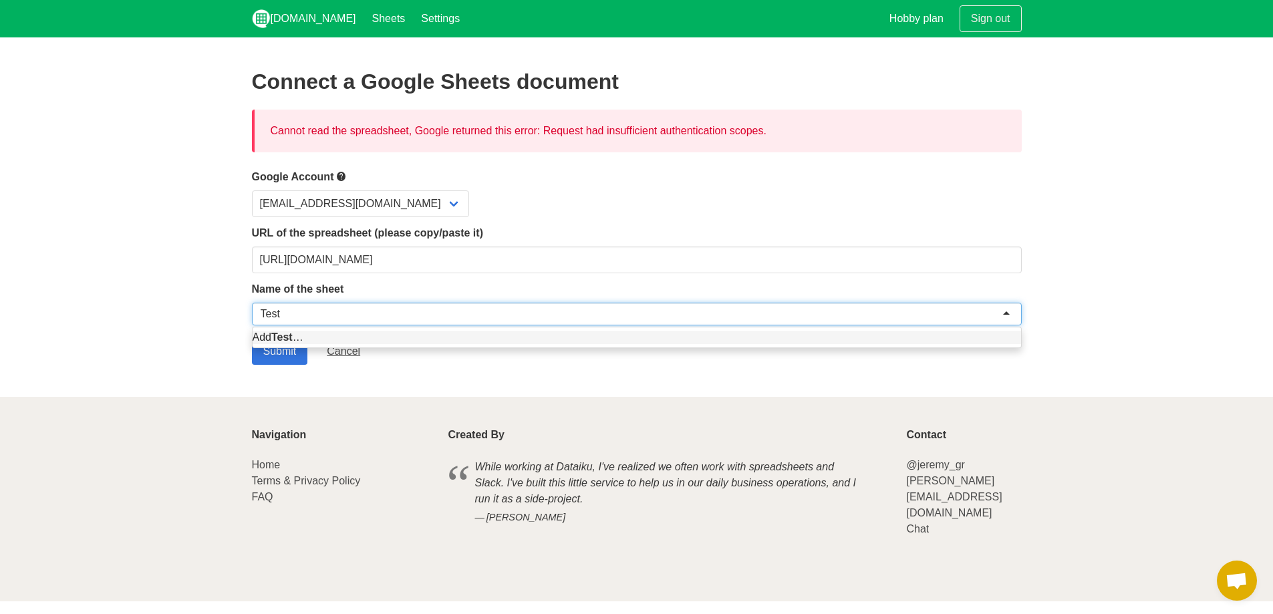
type input "Test"
click at [209, 345] on section "Connect a Google Sheets document Cannot read the spreadsheet, Google returned t…" at bounding box center [636, 217] width 1273 height 360
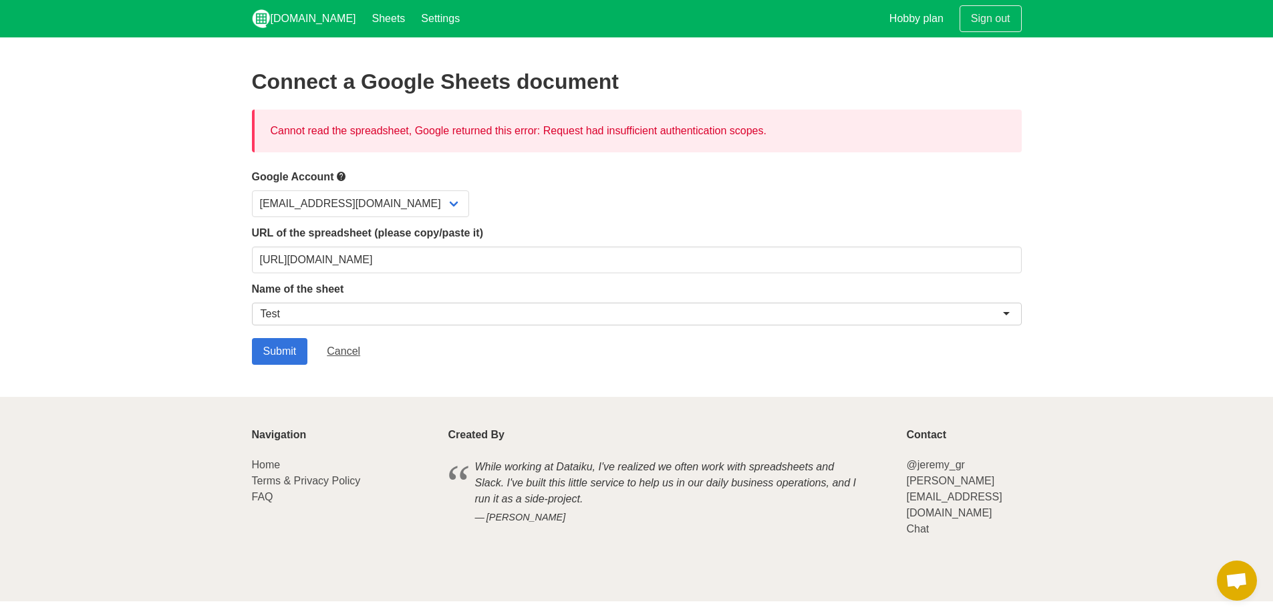
click at [286, 369] on section "Connect a Google Sheets document Cannot read the spreadsheet, Google returned t…" at bounding box center [636, 217] width 1273 height 360
click at [281, 348] on input "Submit" at bounding box center [280, 351] width 56 height 27
drag, startPoint x: 526, startPoint y: 122, endPoint x: 746, endPoint y: 110, distance: 220.9
click at [744, 110] on div "Cannot read the spreadsheet, Google returned this error: Request had insufficie…" at bounding box center [637, 131] width 770 height 43
click at [696, 149] on div "Cannot read the spreadsheet, Google returned this error: Request had insufficie…" at bounding box center [637, 131] width 770 height 43
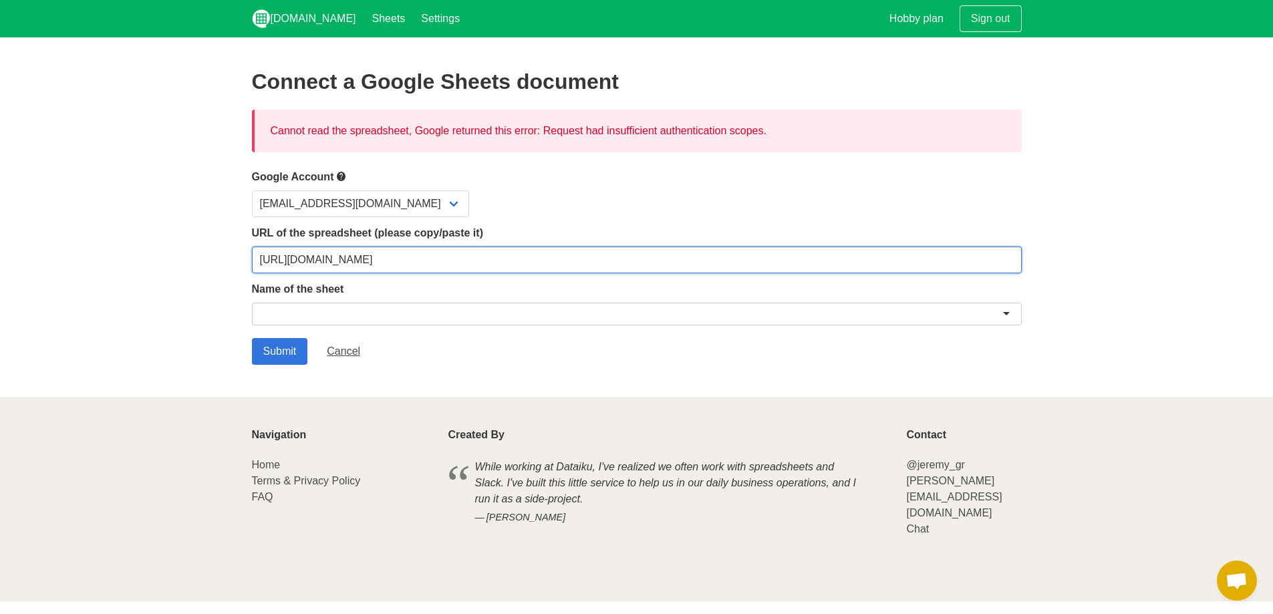
click at [416, 258] on input "[URL][DOMAIN_NAME]" at bounding box center [637, 260] width 770 height 27
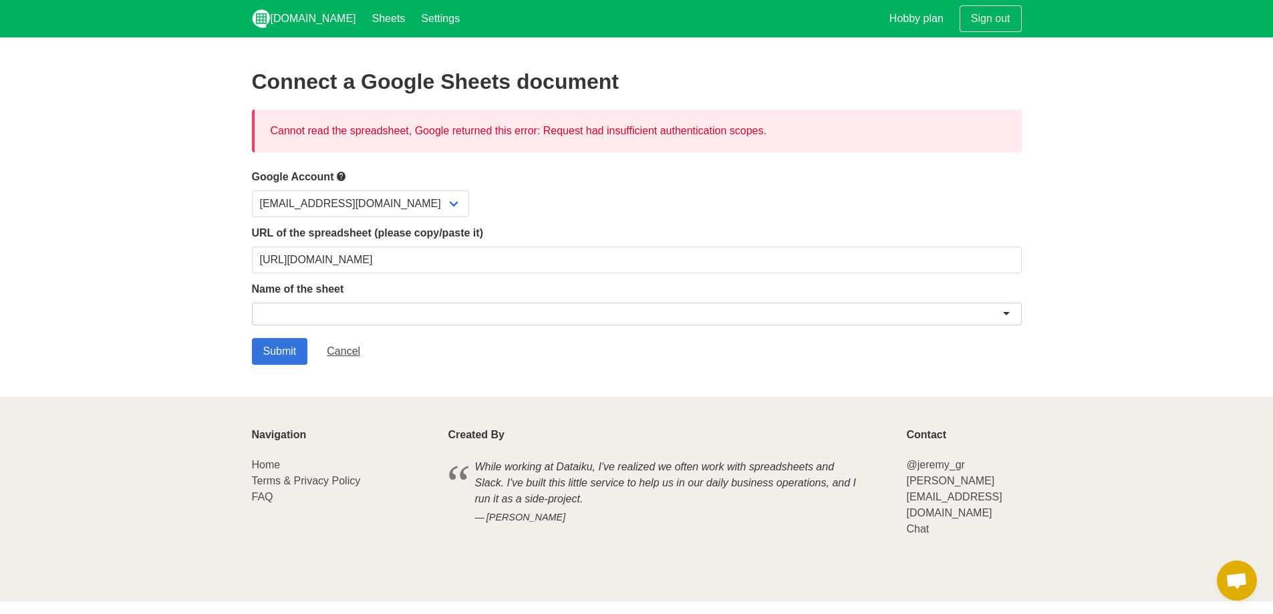
click at [314, 310] on div at bounding box center [637, 314] width 770 height 23
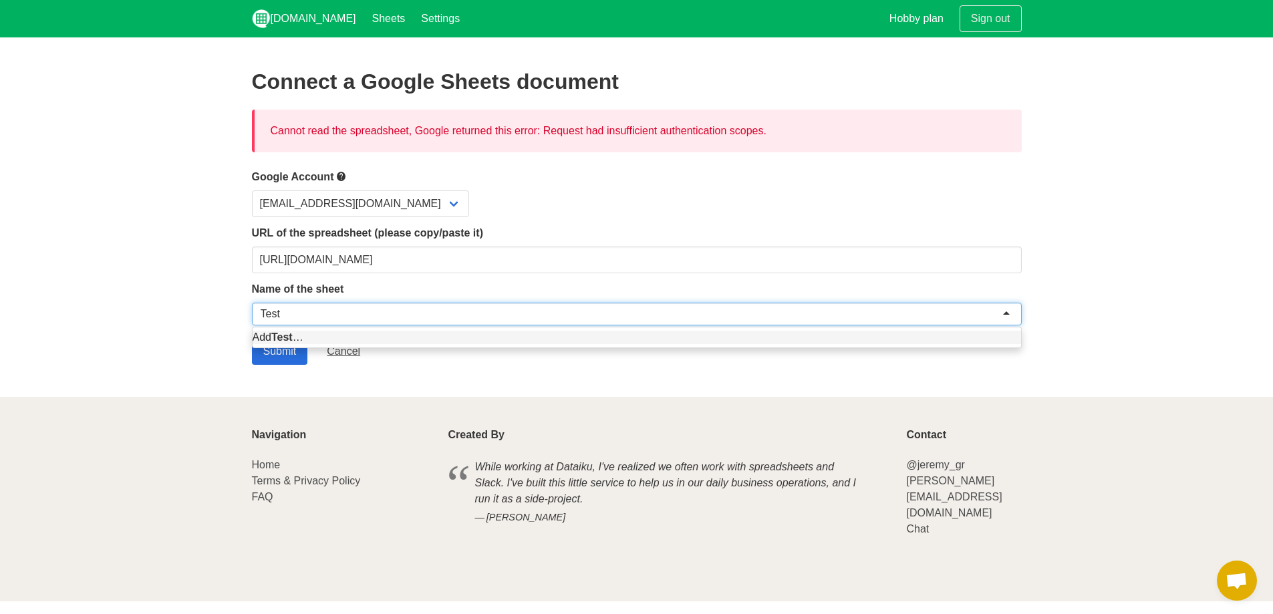
type input "Test"
click at [294, 360] on input "Submit" at bounding box center [280, 351] width 56 height 27
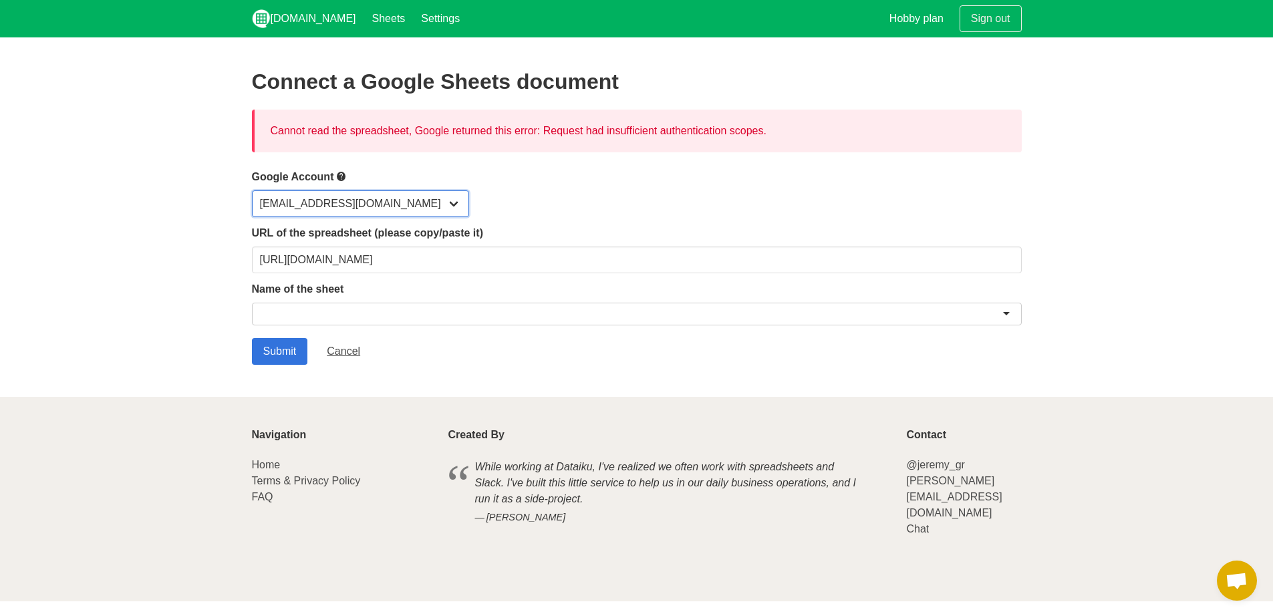
click at [404, 204] on select "[EMAIL_ADDRESS][DOMAIN_NAME]" at bounding box center [360, 203] width 217 height 27
drag, startPoint x: 418, startPoint y: 223, endPoint x: 499, endPoint y: 225, distance: 80.9
click at [499, 225] on label "URL of the spreadsheet (please copy/paste it)" at bounding box center [637, 233] width 770 height 16
click at [521, 234] on label "URL of the spreadsheet (please copy/paste it)" at bounding box center [637, 233] width 770 height 16
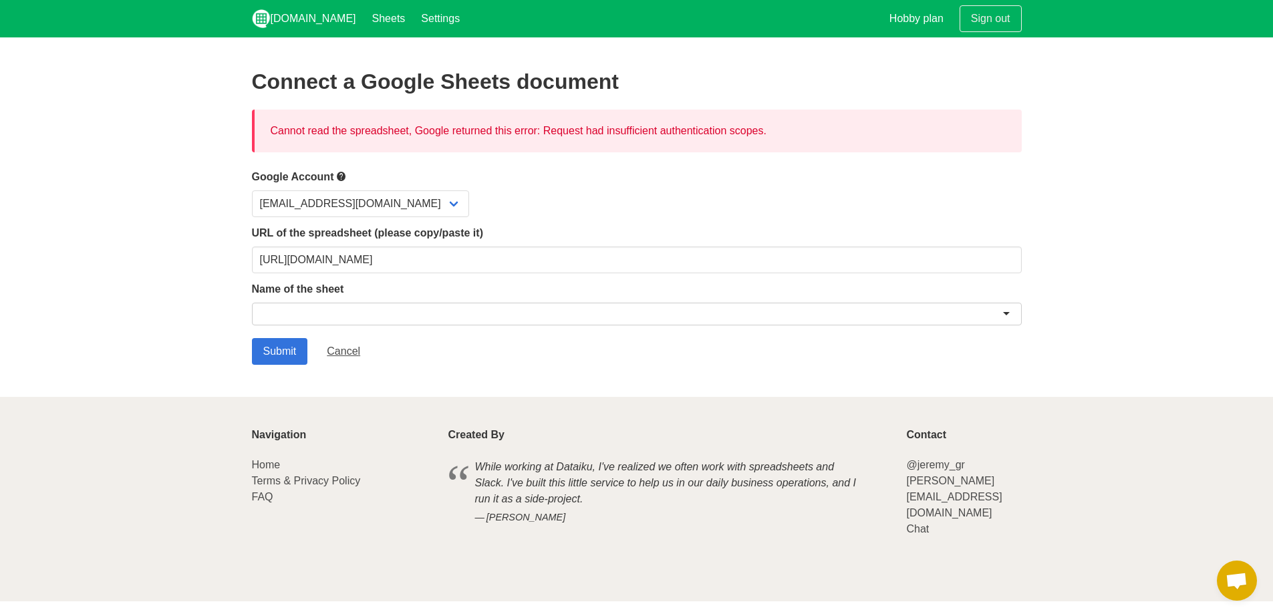
click at [1012, 327] on div at bounding box center [637, 316] width 770 height 27
click at [1014, 315] on div at bounding box center [637, 314] width 770 height 23
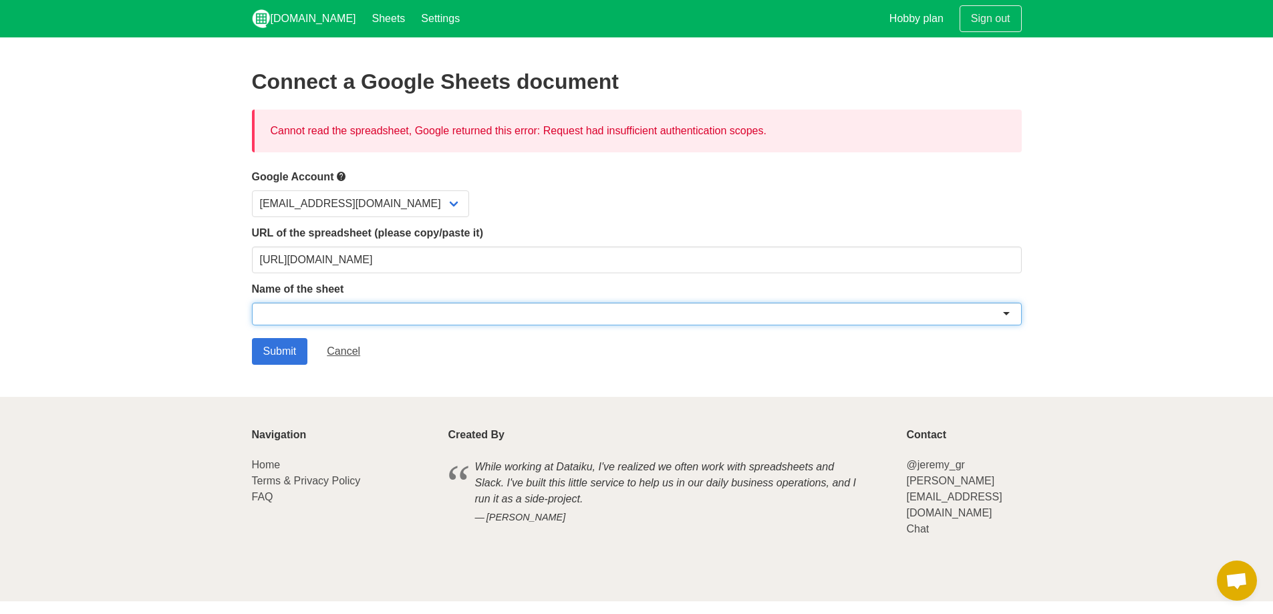
click at [1014, 315] on div at bounding box center [637, 314] width 770 height 23
click at [1000, 312] on div at bounding box center [637, 314] width 770 height 23
drag, startPoint x: 621, startPoint y: 324, endPoint x: 621, endPoint y: 344, distance: 20.1
click at [621, 324] on div at bounding box center [637, 314] width 770 height 23
click at [621, 353] on div "Submit Cancel" at bounding box center [637, 351] width 770 height 27
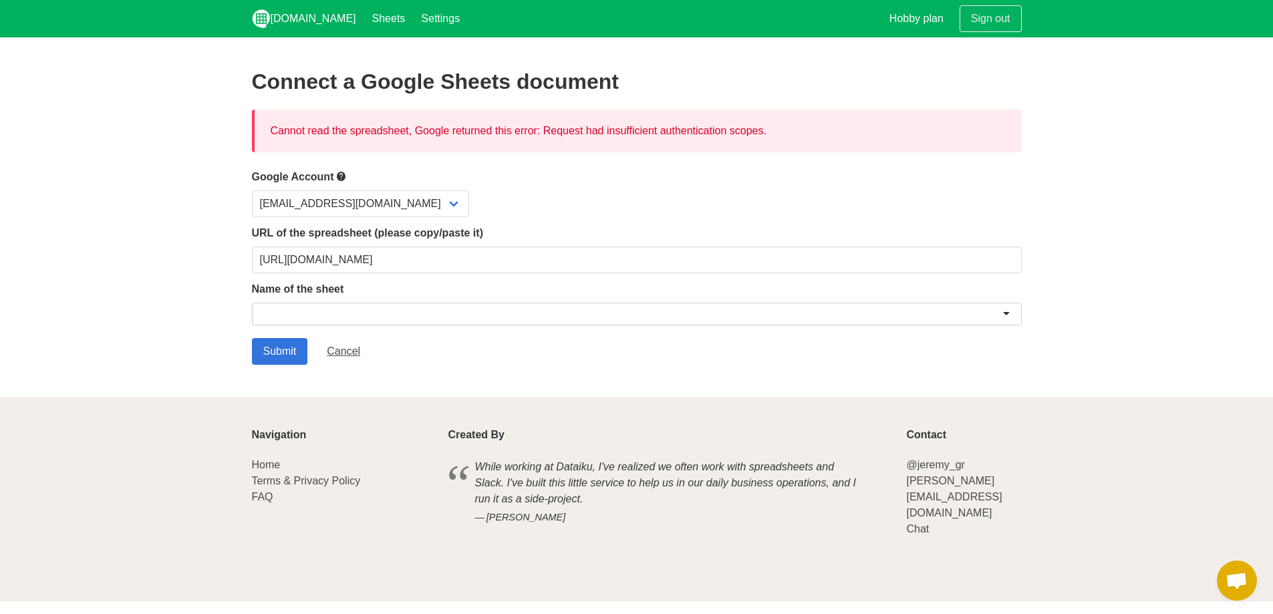
drag, startPoint x: 497, startPoint y: 362, endPoint x: 487, endPoint y: 362, distance: 10.0
click at [497, 362] on div "Submit Cancel" at bounding box center [637, 351] width 770 height 27
click at [411, 201] on select "luciacarreras00@gmail.com" at bounding box center [360, 203] width 217 height 27
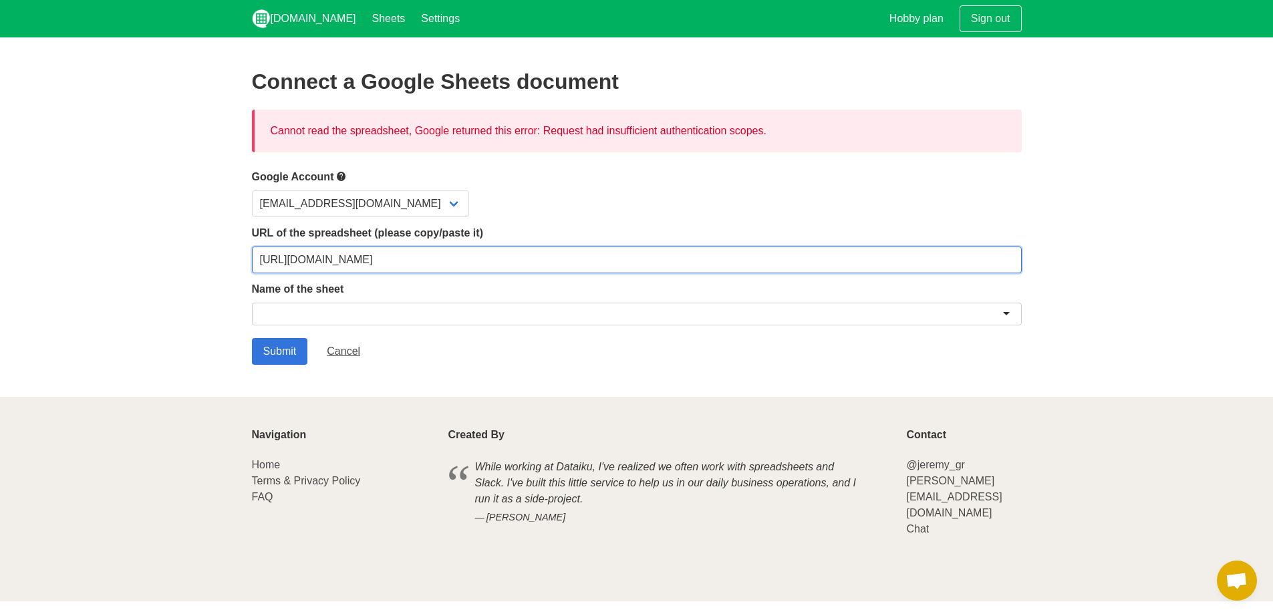
click at [421, 265] on input "https://docs.google.com/spreadsheets/d/10tBG_N6jvMwinUgjWDNyPBZqtV1XLbpp-9V9-Mw…" at bounding box center [637, 260] width 770 height 27
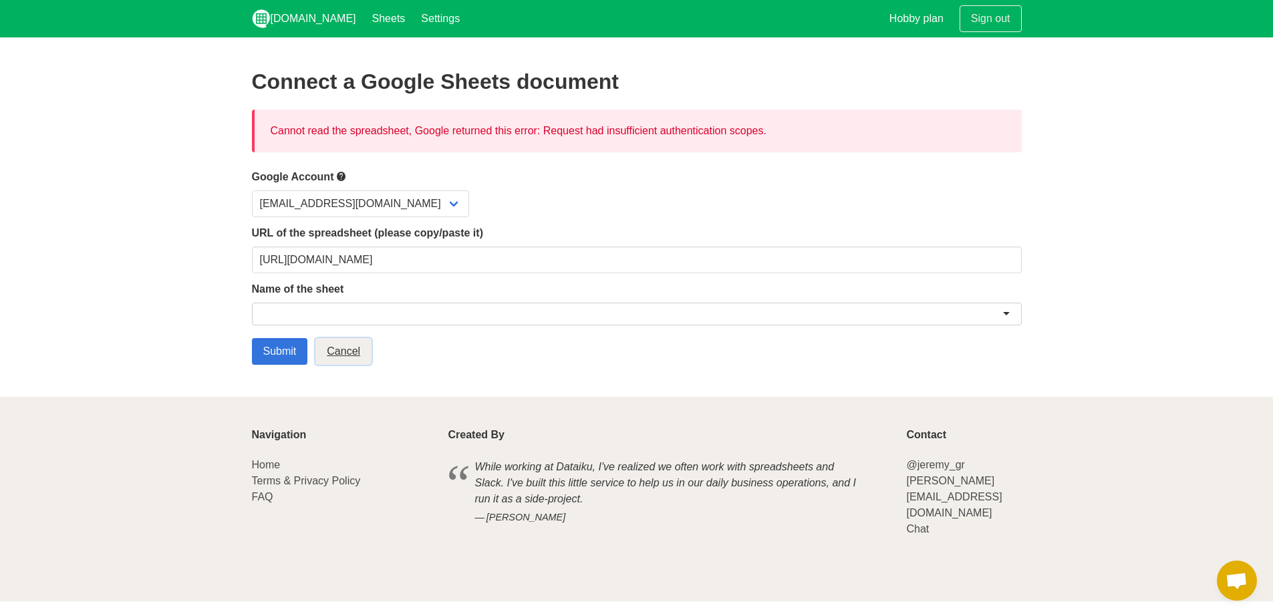
click at [347, 357] on link "Cancel" at bounding box center [343, 351] width 56 height 27
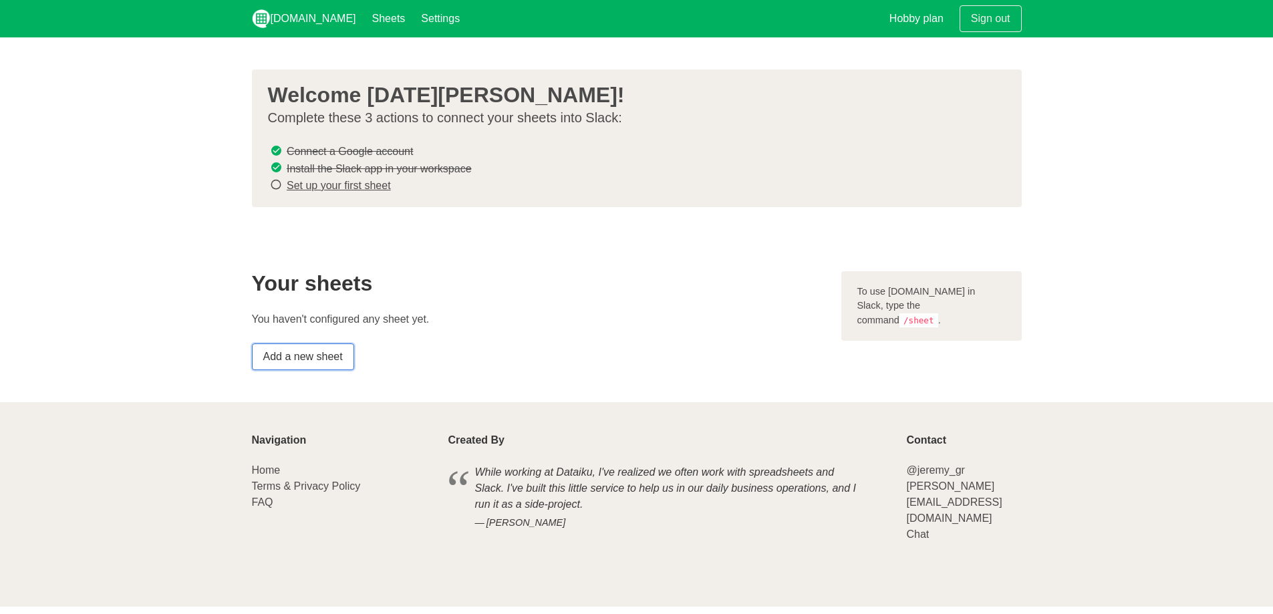
click at [307, 356] on link "Add a new sheet" at bounding box center [303, 356] width 102 height 27
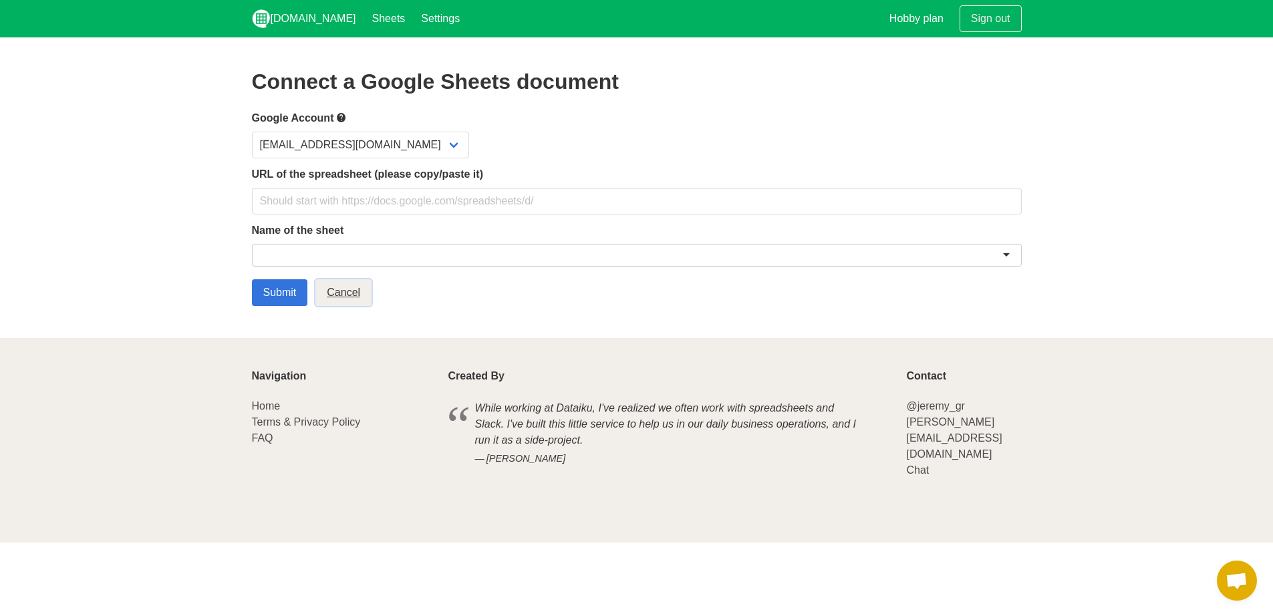
click at [346, 296] on link "Cancel" at bounding box center [343, 292] width 56 height 27
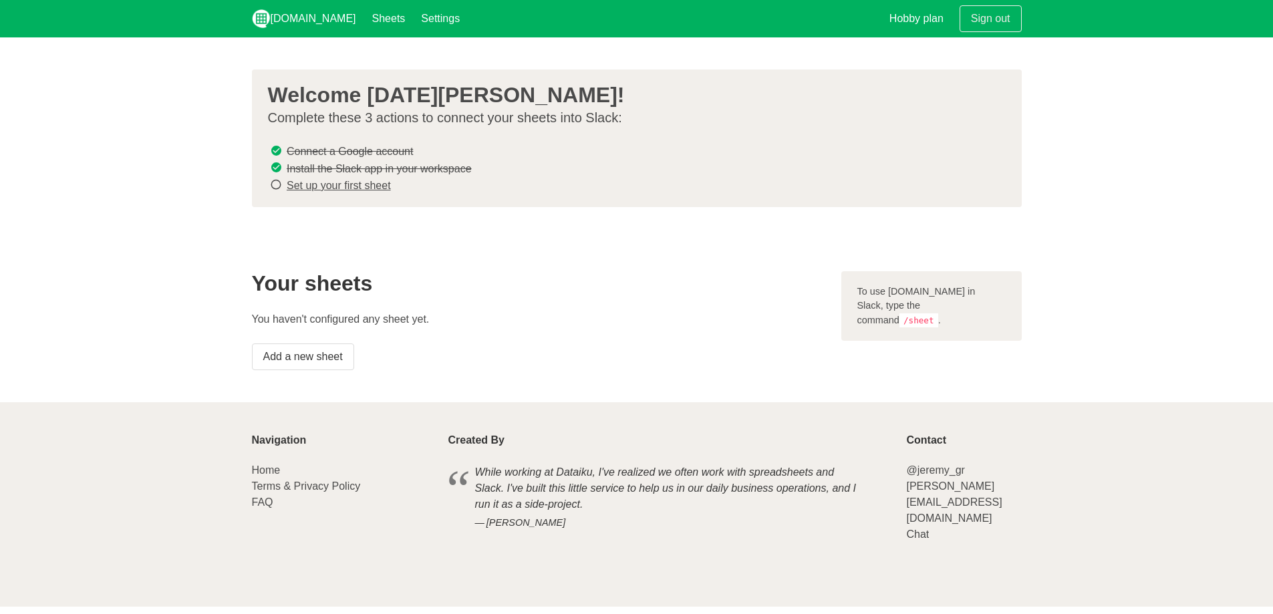
click at [294, 182] on link "Set up your first sheet" at bounding box center [339, 185] width 104 height 11
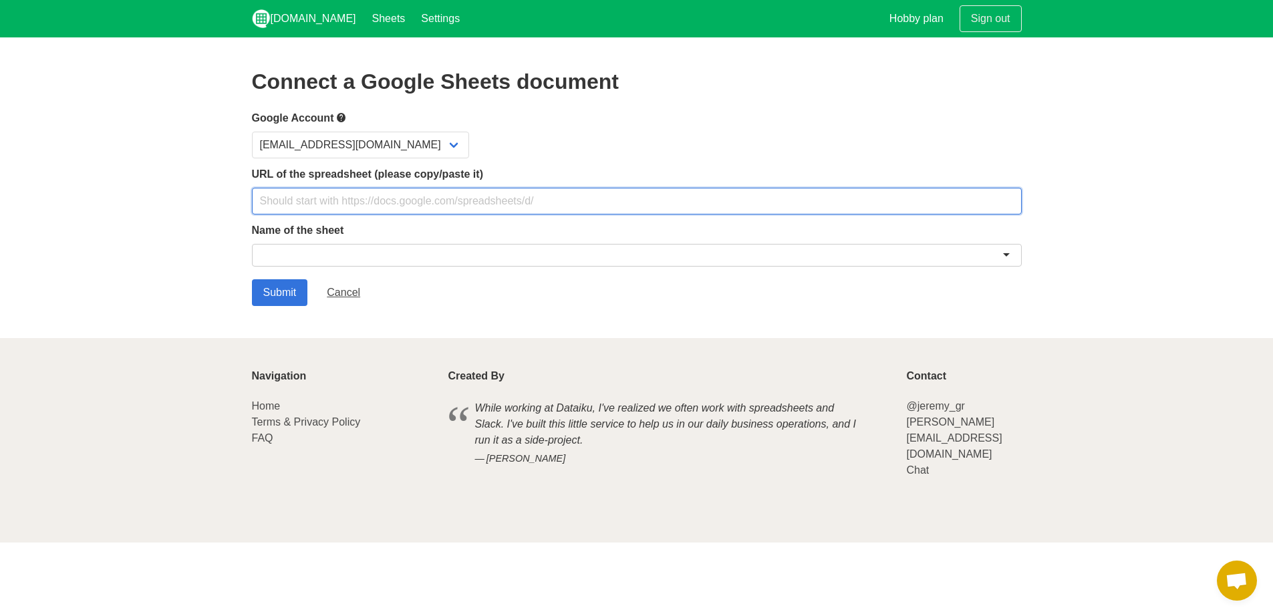
click at [424, 197] on input "text" at bounding box center [637, 201] width 770 height 27
paste input "[URL][DOMAIN_NAME]"
type input "[URL][DOMAIN_NAME]"
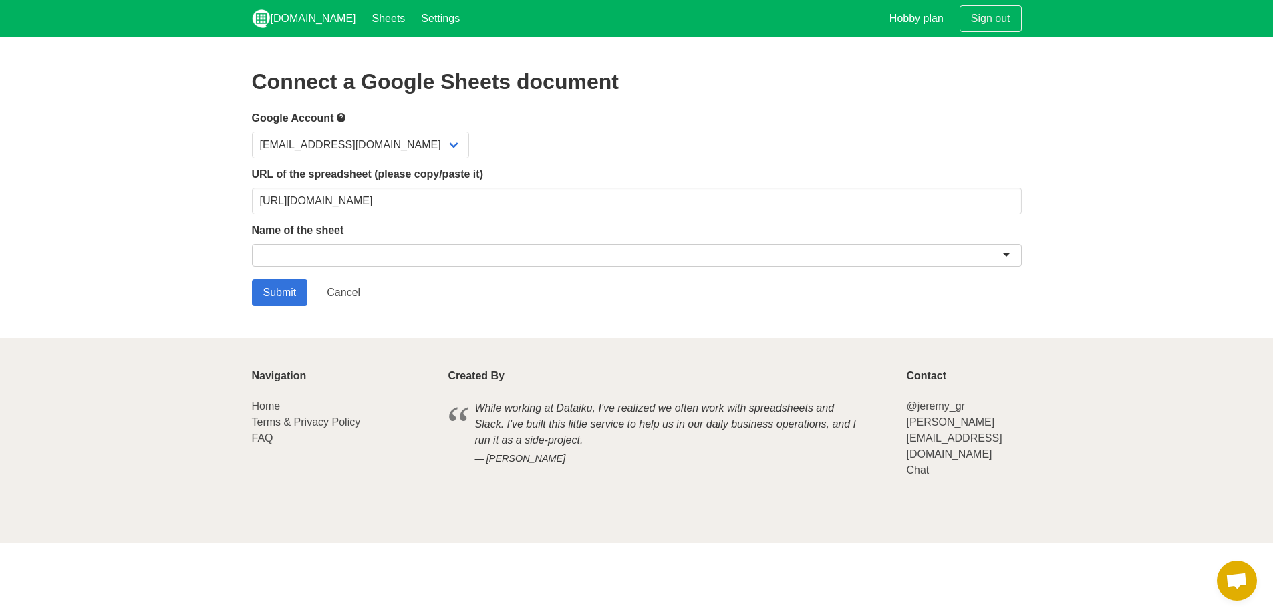
click at [362, 253] on div at bounding box center [637, 255] width 770 height 23
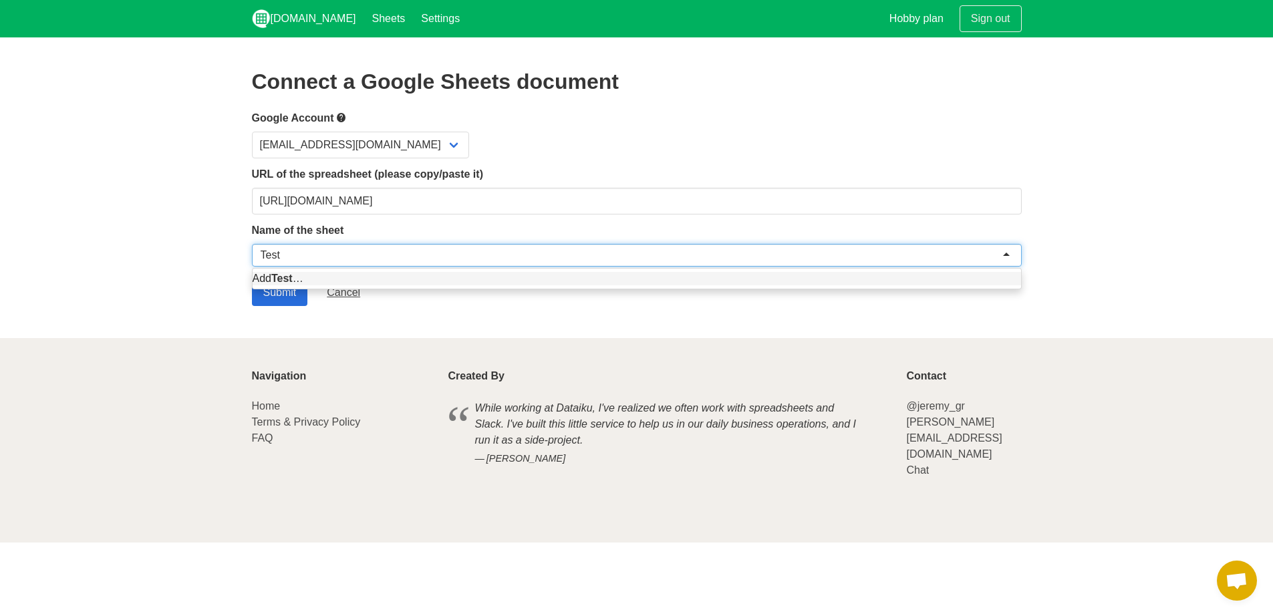
type input "Test"
click at [290, 291] on input "Submit" at bounding box center [280, 292] width 56 height 27
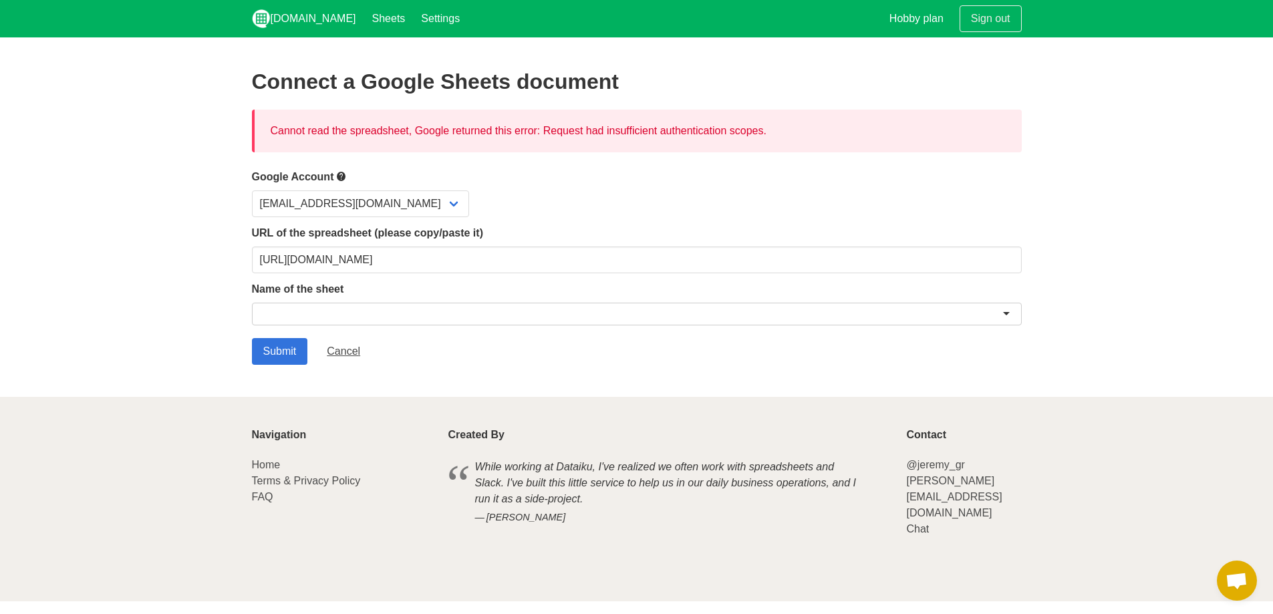
drag, startPoint x: 310, startPoint y: 126, endPoint x: 728, endPoint y: 105, distance: 418.8
click at [722, 105] on div "Connect a Google Sheets document Cannot read the spreadsheet, Google returned t…" at bounding box center [637, 216] width 770 height 295
click at [800, 132] on div "Cannot read the spreadsheet, Google returned this error: Request had insufficie…" at bounding box center [637, 131] width 770 height 43
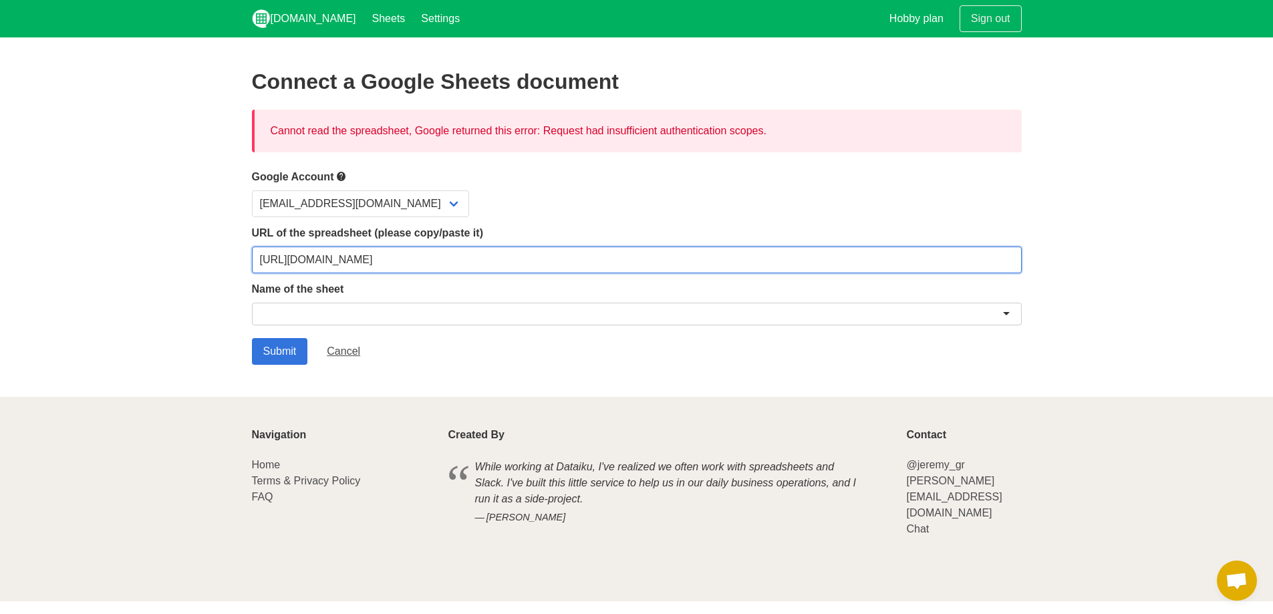
click at [353, 250] on input "https://docs.google.com/spreadsheets/d/10tBG_N6jvMwinUgjWDNyPBZqtV1XLbpp-9V9-Mw…" at bounding box center [637, 260] width 770 height 27
paste input "Uc4zd237CVKFpjOv_DQqRwYXAI32k-5FedxqqYFyYPo/edit?gid=1397467464#gid=1397467464"
type input "https://docs.google.com/spreadsheets/d/1Uc4zd237CVKFpjOv_DQqRwYXAI32k-5FedxqqYF…"
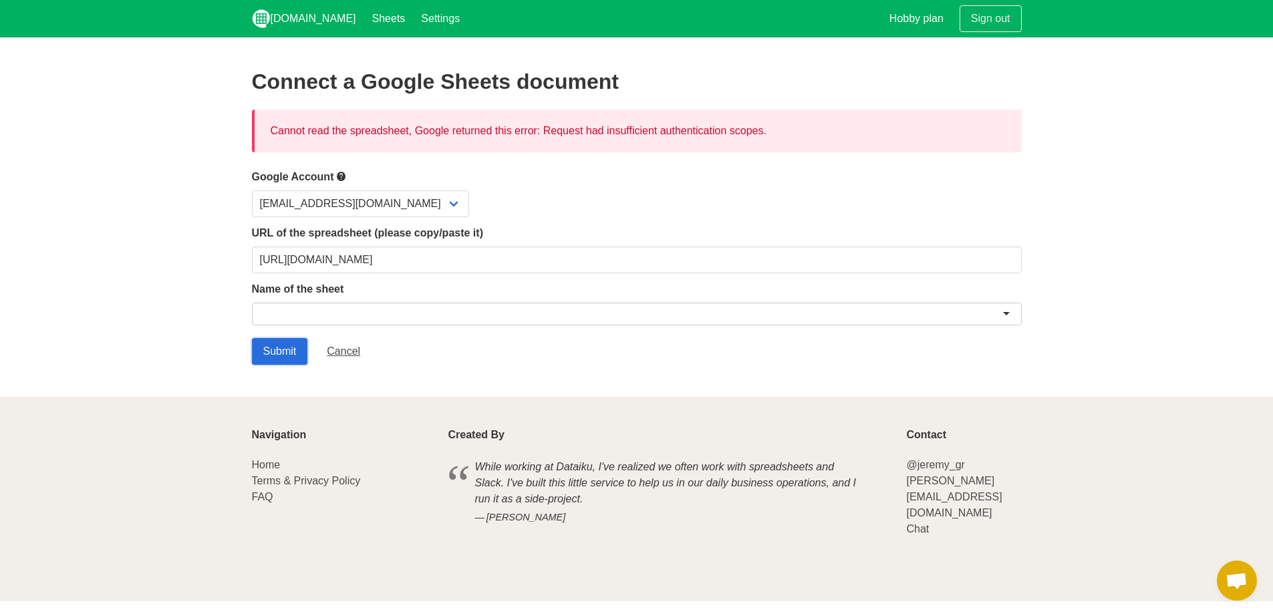
click at [297, 346] on input "Submit" at bounding box center [280, 351] width 56 height 27
click at [347, 357] on link "Cancel" at bounding box center [343, 351] width 56 height 27
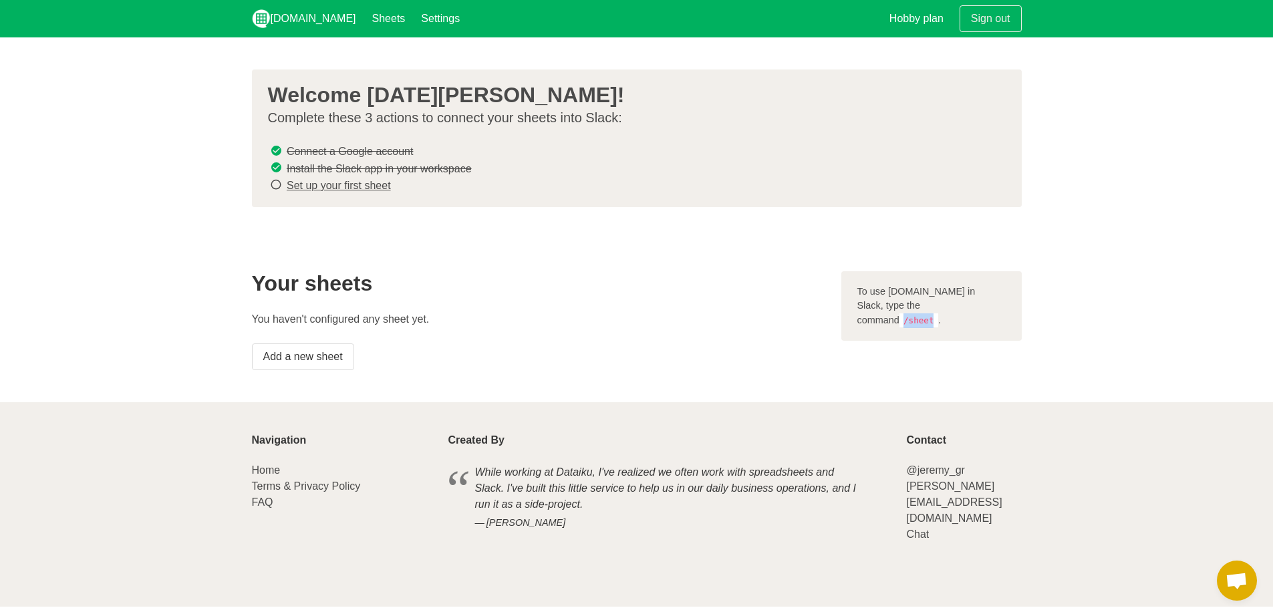
drag, startPoint x: 931, startPoint y: 305, endPoint x: 949, endPoint y: 306, distance: 18.1
click at [938, 313] on code "/sheet" at bounding box center [918, 320] width 39 height 14
copy code "/sheet"
click at [423, 168] on s "Install the Slack app in your workspace" at bounding box center [379, 167] width 185 height 11
click at [319, 360] on link "Add a new sheet" at bounding box center [303, 356] width 102 height 27
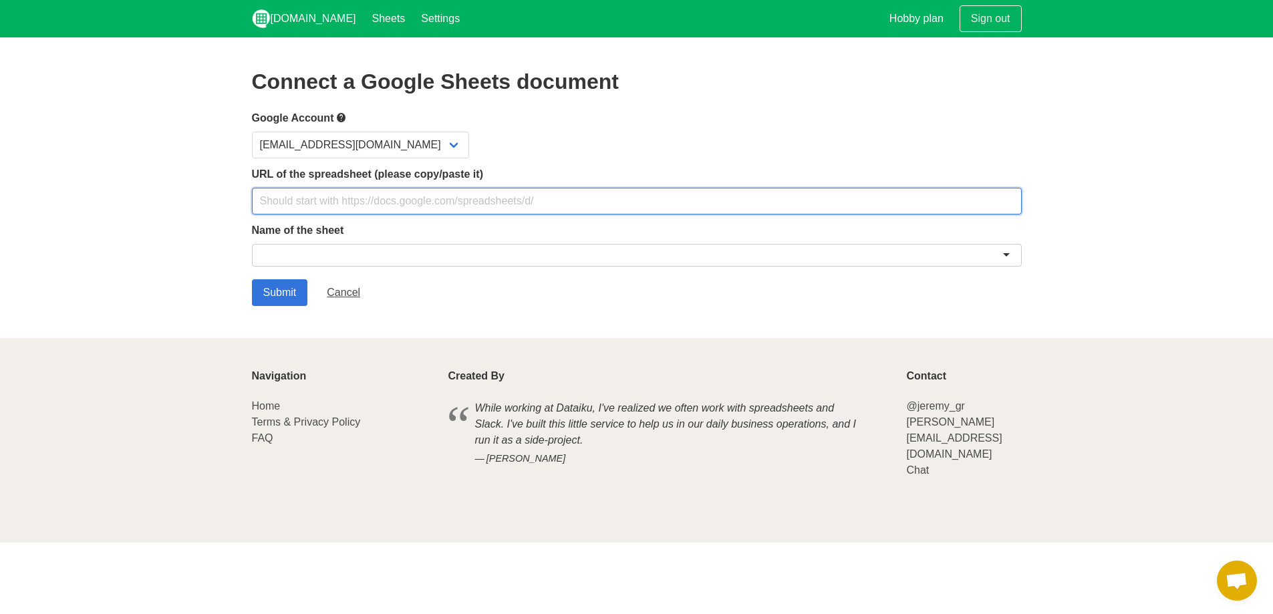
click at [402, 203] on input "text" at bounding box center [637, 201] width 770 height 27
click at [184, 249] on section "Connect a Google Sheets document Google Account luciacarreras00@gmail.com URL o…" at bounding box center [636, 187] width 1273 height 301
click at [365, 200] on input "text" at bounding box center [637, 201] width 770 height 27
click at [225, 298] on section "Connect a Google Sheets document Google Account luciacarreras00@gmail.com URL o…" at bounding box center [636, 187] width 1273 height 301
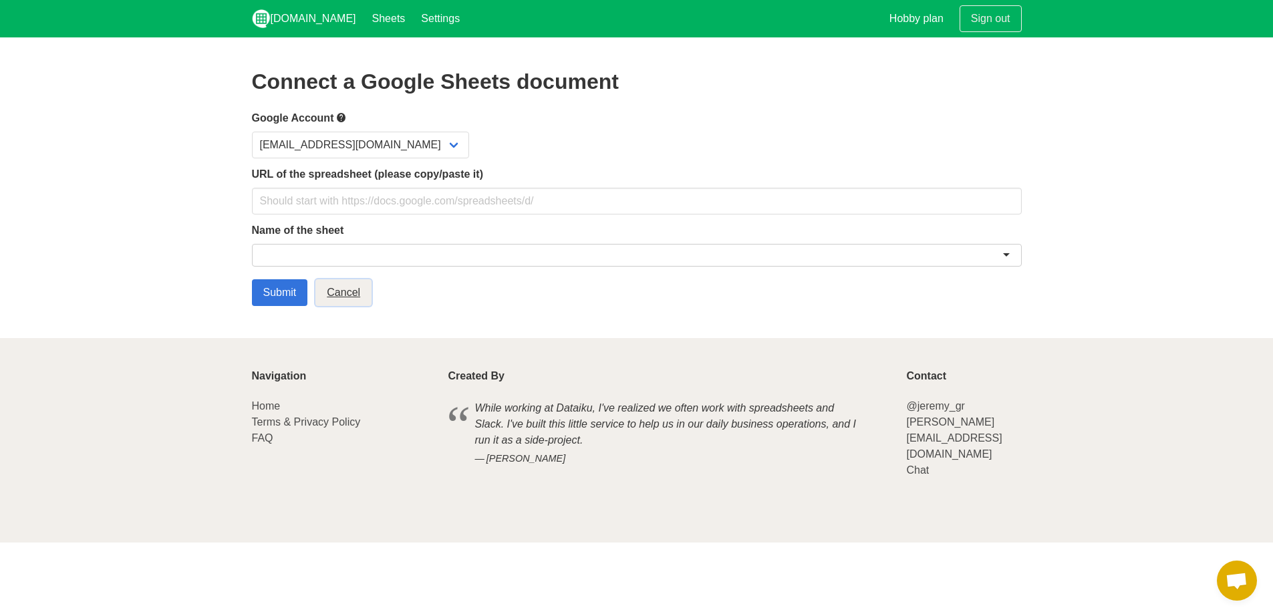
click at [353, 289] on link "Cancel" at bounding box center [343, 292] width 56 height 27
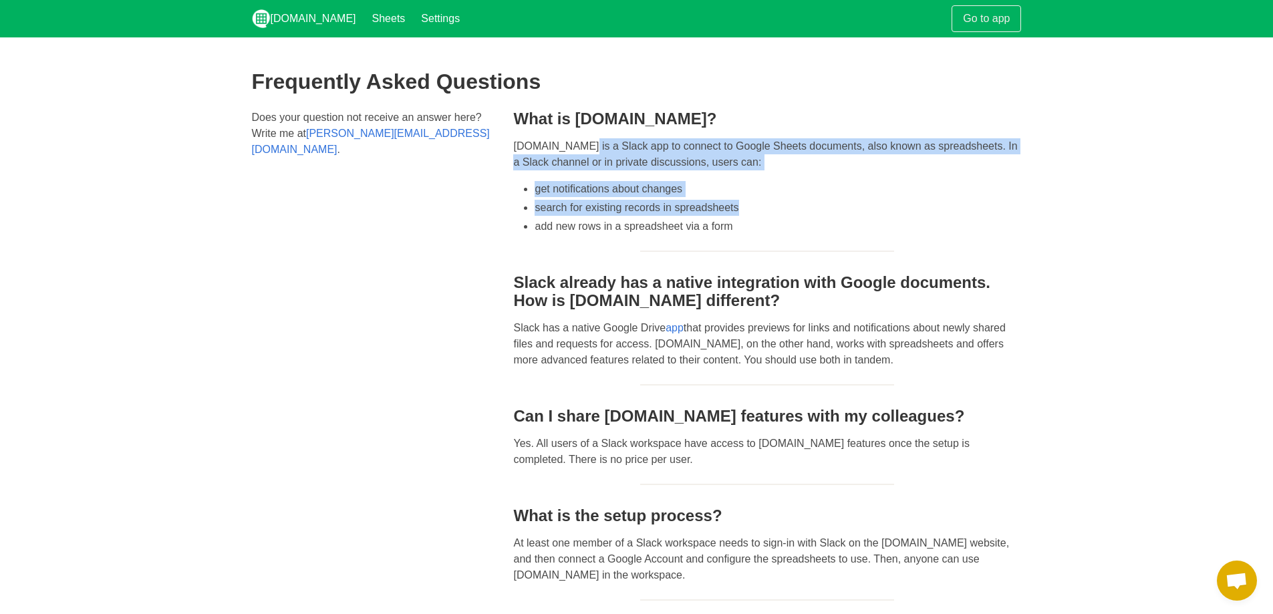
drag, startPoint x: 520, startPoint y: 143, endPoint x: 1038, endPoint y: 206, distance: 521.8
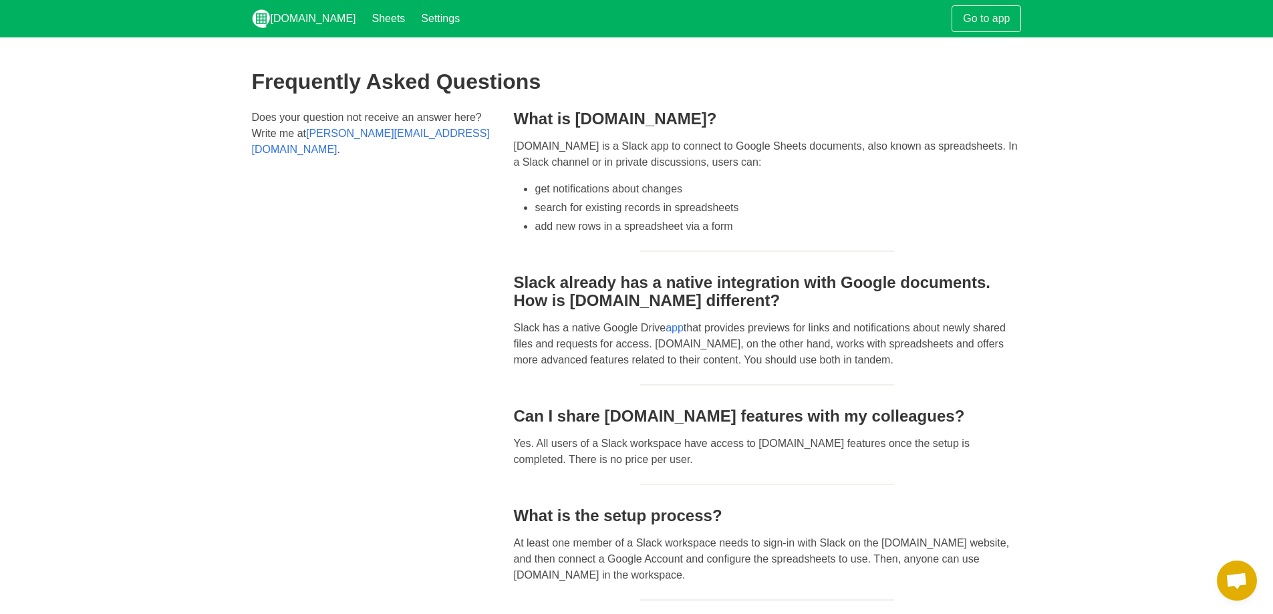
drag, startPoint x: 519, startPoint y: 325, endPoint x: 787, endPoint y: 335, distance: 267.5
click at [786, 335] on p "Slack has a native Google Drive app that provides previews for links and notifi…" at bounding box center [767, 344] width 508 height 48
click at [748, 363] on p "Slack has a native Google Drive app that provides previews for links and notifi…" at bounding box center [767, 344] width 508 height 48
drag, startPoint x: 568, startPoint y: 320, endPoint x: 800, endPoint y: 345, distance: 233.3
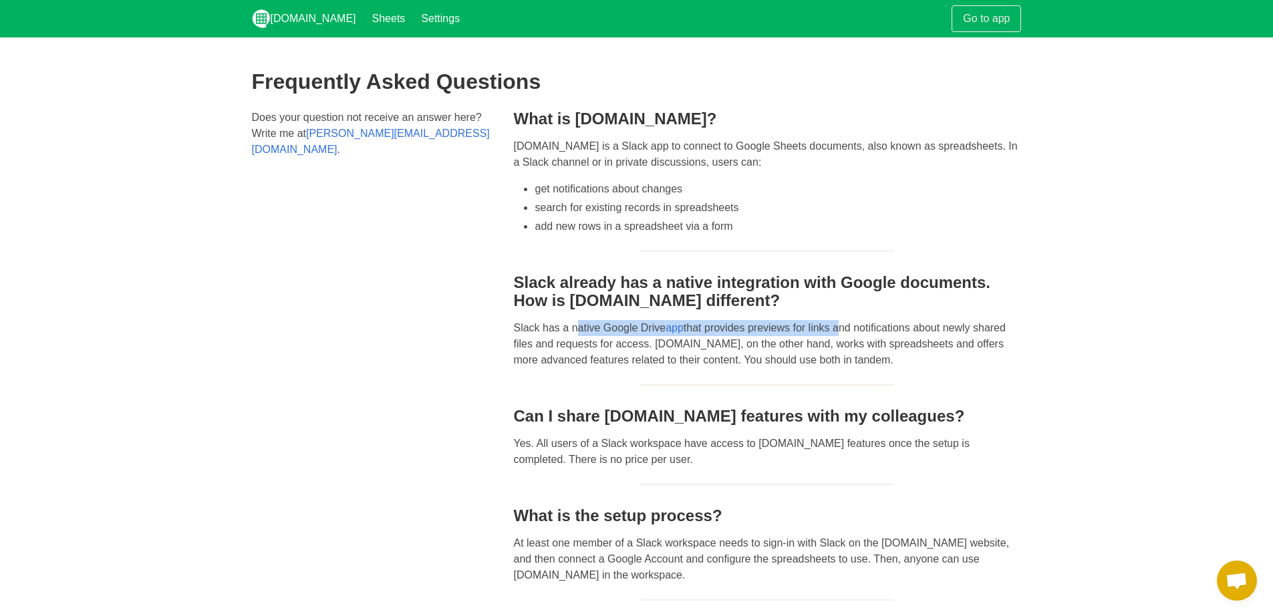
drag, startPoint x: 554, startPoint y: 280, endPoint x: 700, endPoint y: 303, distance: 147.5
click at [696, 296] on h3 "Slack already has a native integration with Google documents. How is [DOMAIN_NA…" at bounding box center [767, 291] width 508 height 36
click at [713, 309] on h3 "Slack already has a native integration with Google documents. How is [DOMAIN_NA…" at bounding box center [767, 291] width 508 height 36
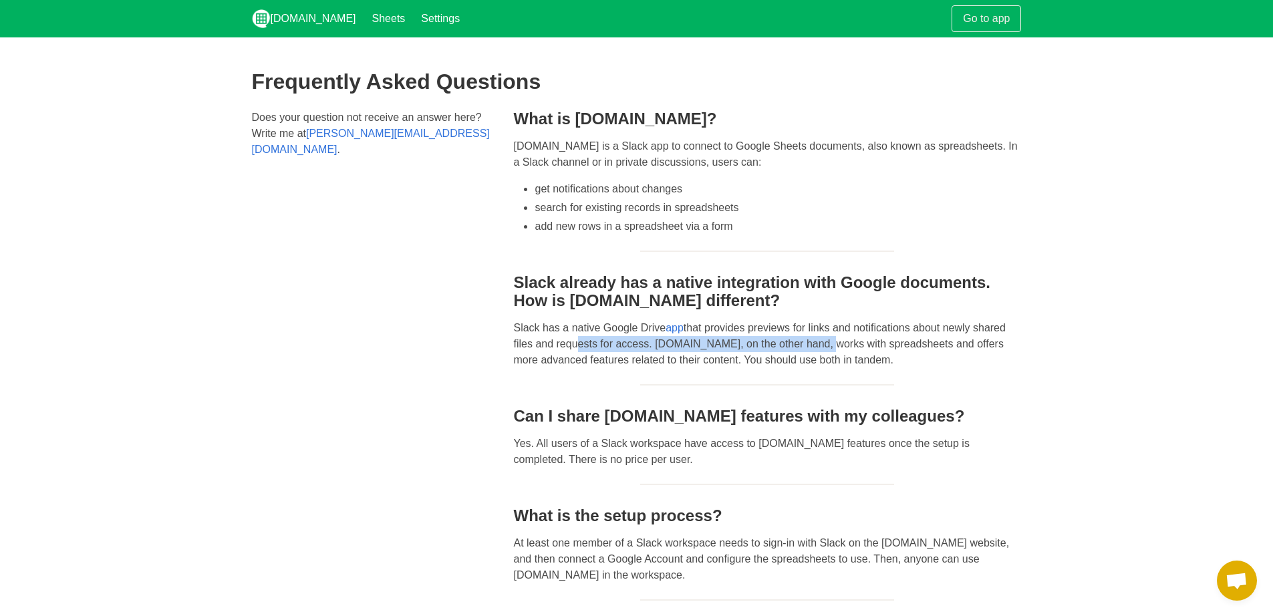
drag, startPoint x: 515, startPoint y: 345, endPoint x: 768, endPoint y: 352, distance: 252.7
click at [768, 350] on p "Slack has a native Google Drive app that provides previews for links and notifi…" at bounding box center [767, 344] width 508 height 48
click at [738, 366] on p "Slack has a native Google Drive app that provides previews for links and notifi…" at bounding box center [767, 344] width 508 height 48
drag, startPoint x: 757, startPoint y: 352, endPoint x: 962, endPoint y: 354, distance: 204.5
click at [962, 354] on p "Slack has a native Google Drive app that provides previews for links and notifi…" at bounding box center [767, 344] width 508 height 48
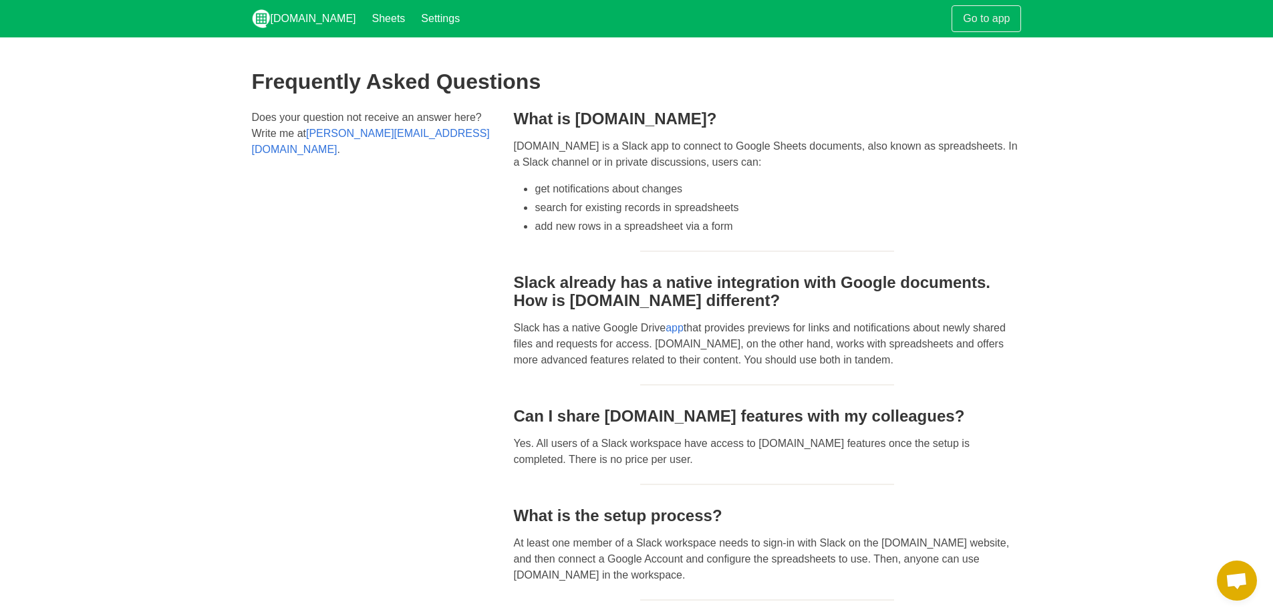
click at [926, 366] on p "Slack has a native Google Drive app that provides previews for links and notifi…" at bounding box center [767, 344] width 508 height 48
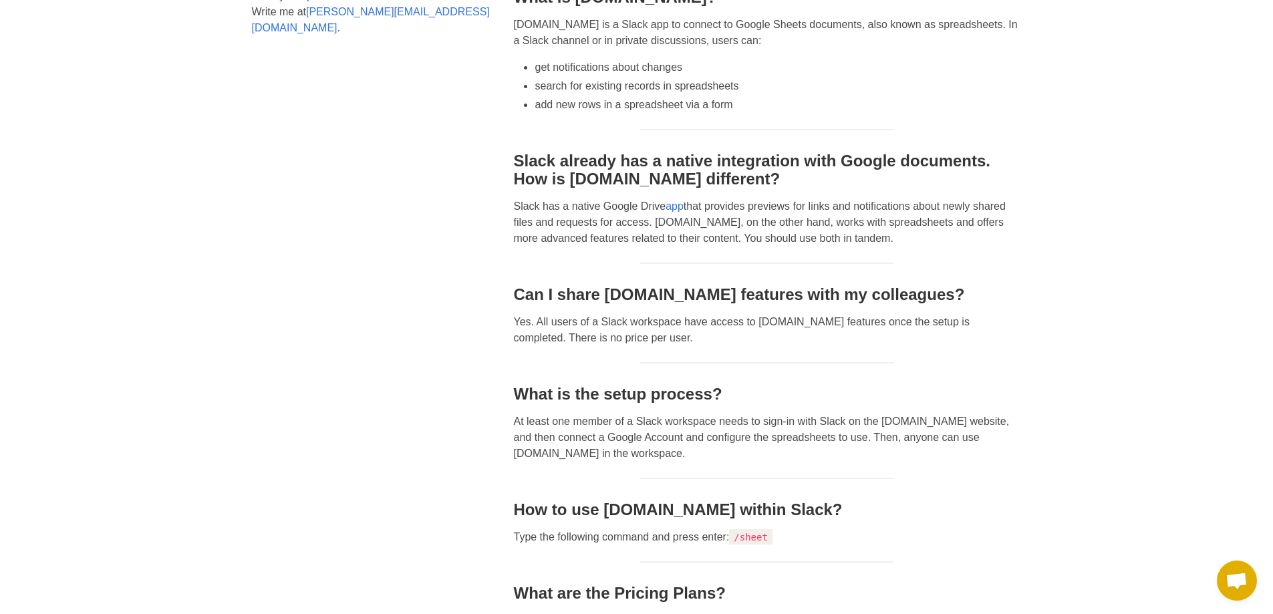
scroll to position [134, 0]
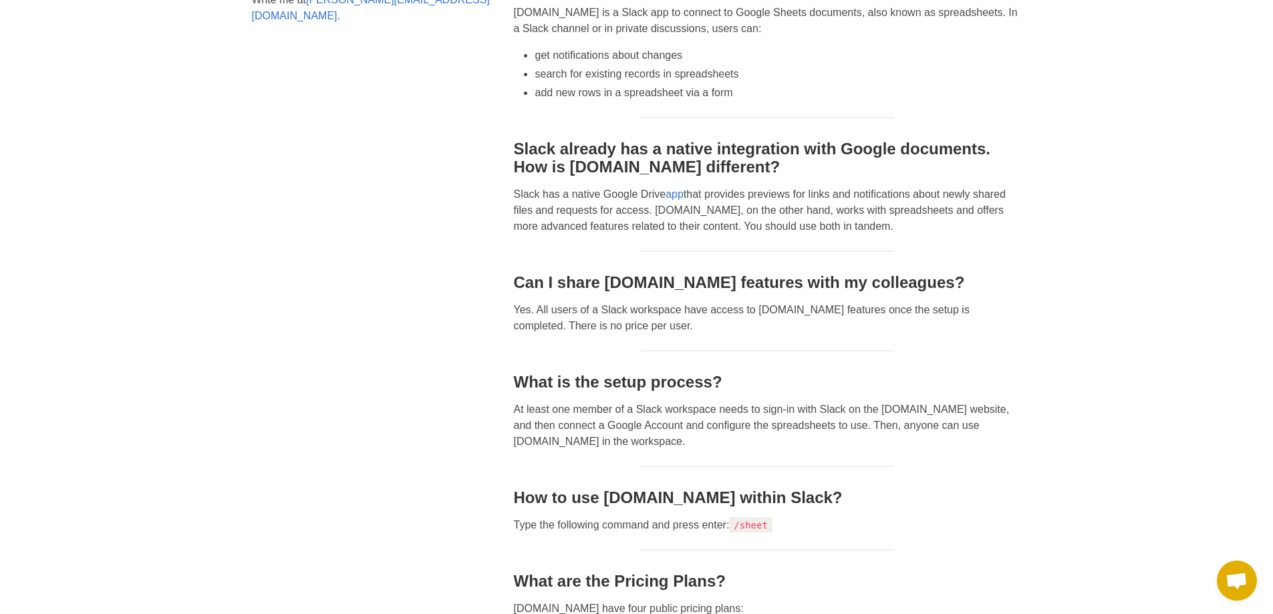
drag, startPoint x: 511, startPoint y: 308, endPoint x: 1009, endPoint y: 324, distance: 498.1
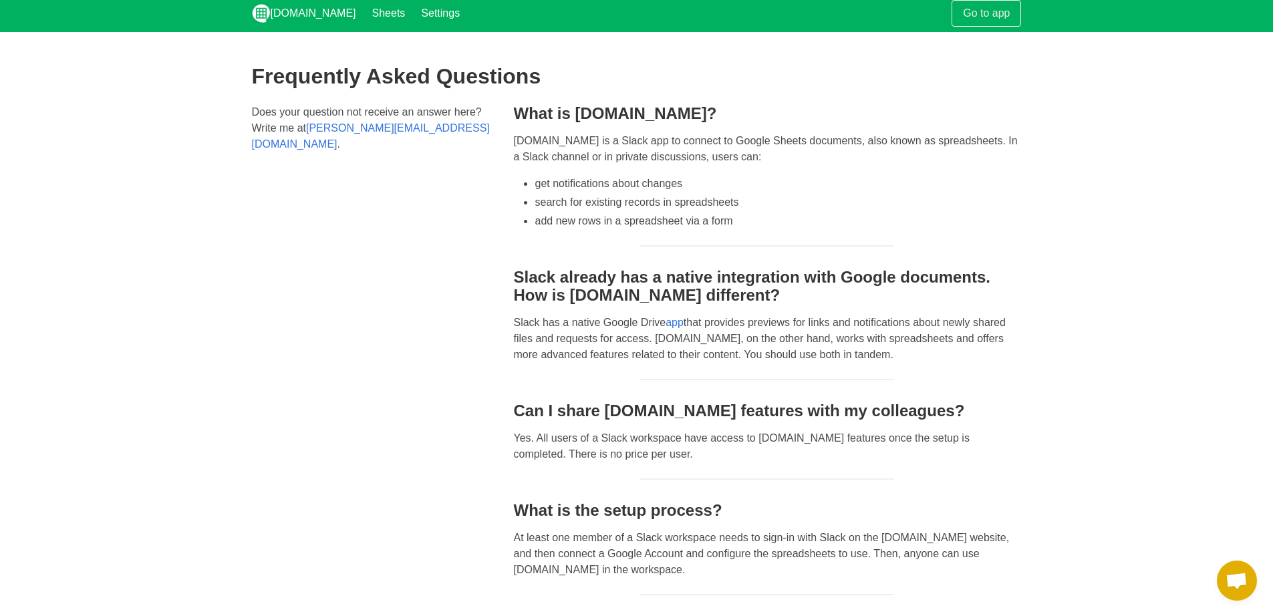
scroll to position [0, 0]
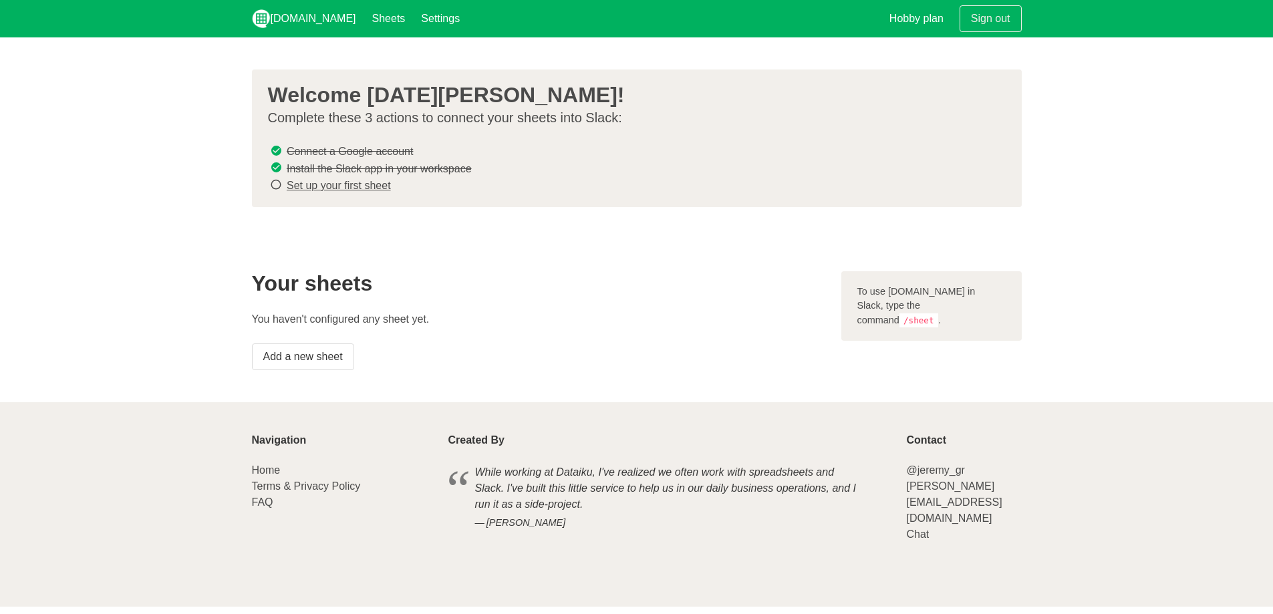
click at [385, 165] on s "Install the Slack app in your workspace" at bounding box center [379, 167] width 185 height 11
click at [282, 166] on span at bounding box center [276, 168] width 16 height 16
click at [347, 170] on s "Install the Slack app in your workspace" at bounding box center [379, 167] width 185 height 11
click at [648, 271] on h2 "Your sheets" at bounding box center [538, 283] width 573 height 24
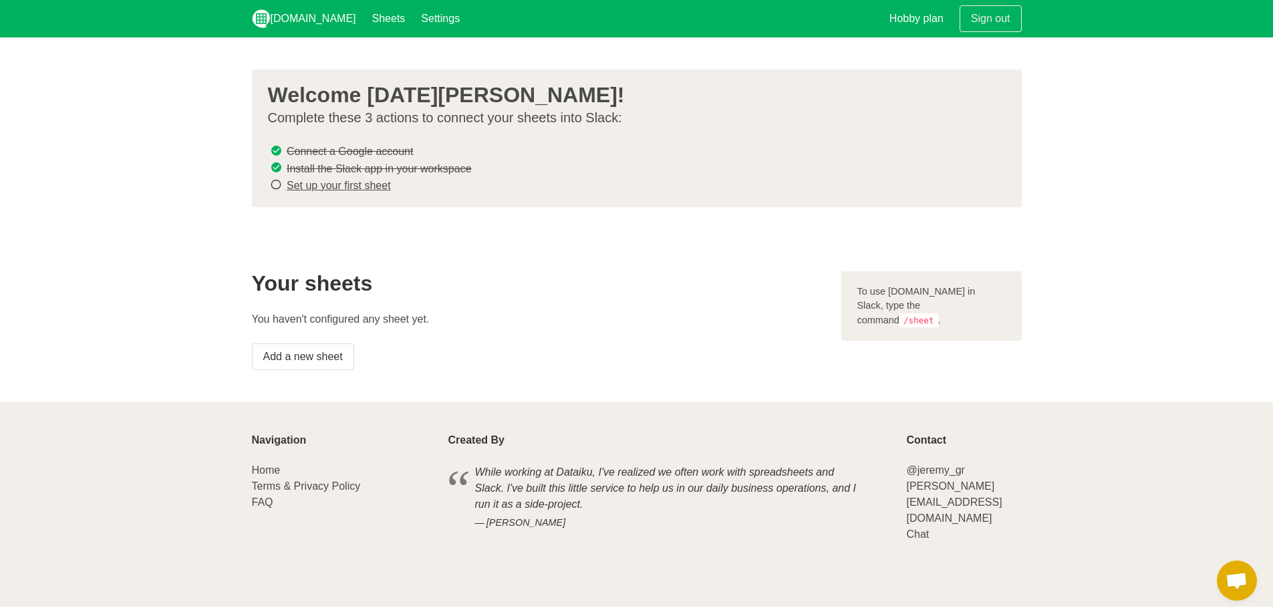
click at [339, 187] on link "Set up your first sheet" at bounding box center [339, 185] width 104 height 11
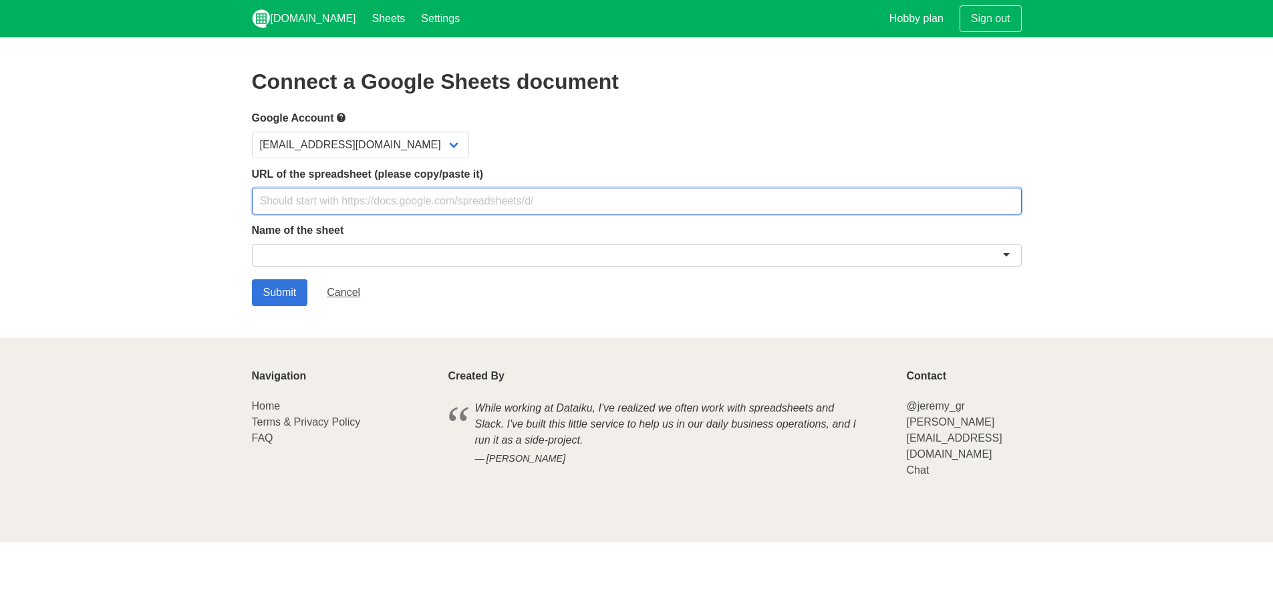
drag, startPoint x: 337, startPoint y: 187, endPoint x: 333, endPoint y: 194, distance: 8.4
click at [337, 188] on input "text" at bounding box center [637, 201] width 770 height 27
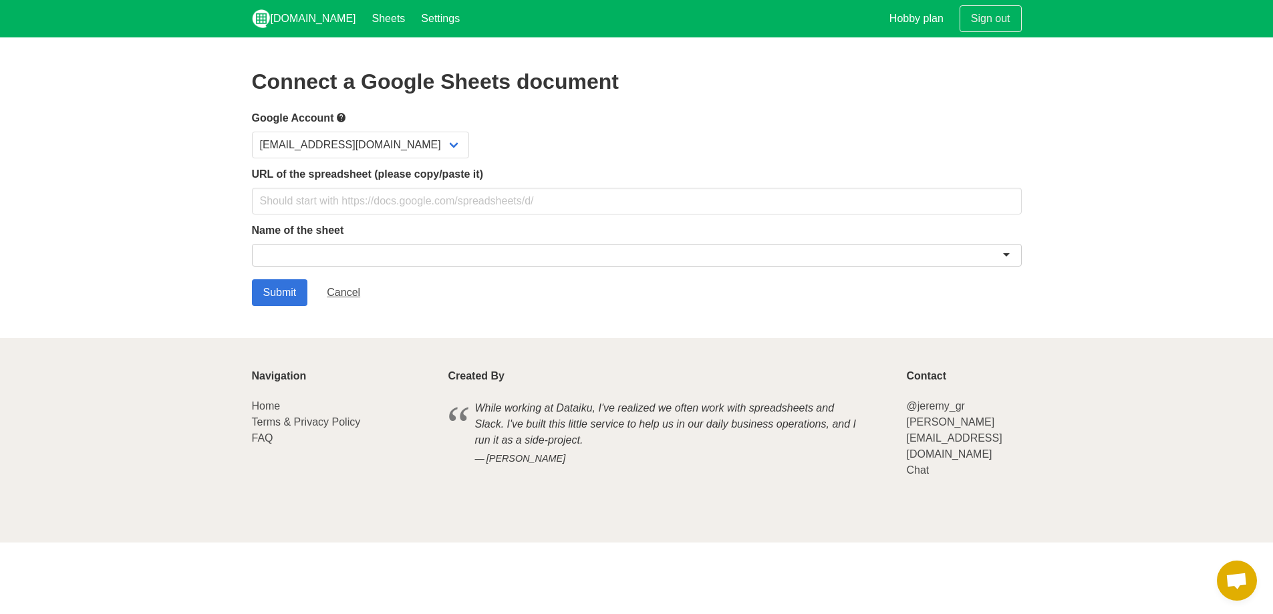
click at [218, 286] on section "Connect a Google Sheets document Google Account [EMAIL_ADDRESS][DOMAIN_NAME] UR…" at bounding box center [636, 187] width 1273 height 301
click at [384, 148] on select "[EMAIL_ADDRESS][DOMAIN_NAME]" at bounding box center [360, 145] width 217 height 27
click at [390, 148] on select "[EMAIL_ADDRESS][DOMAIN_NAME]" at bounding box center [360, 145] width 217 height 27
click at [391, 188] on input "text" at bounding box center [637, 201] width 770 height 27
paste input "[URL][DOMAIN_NAME]"
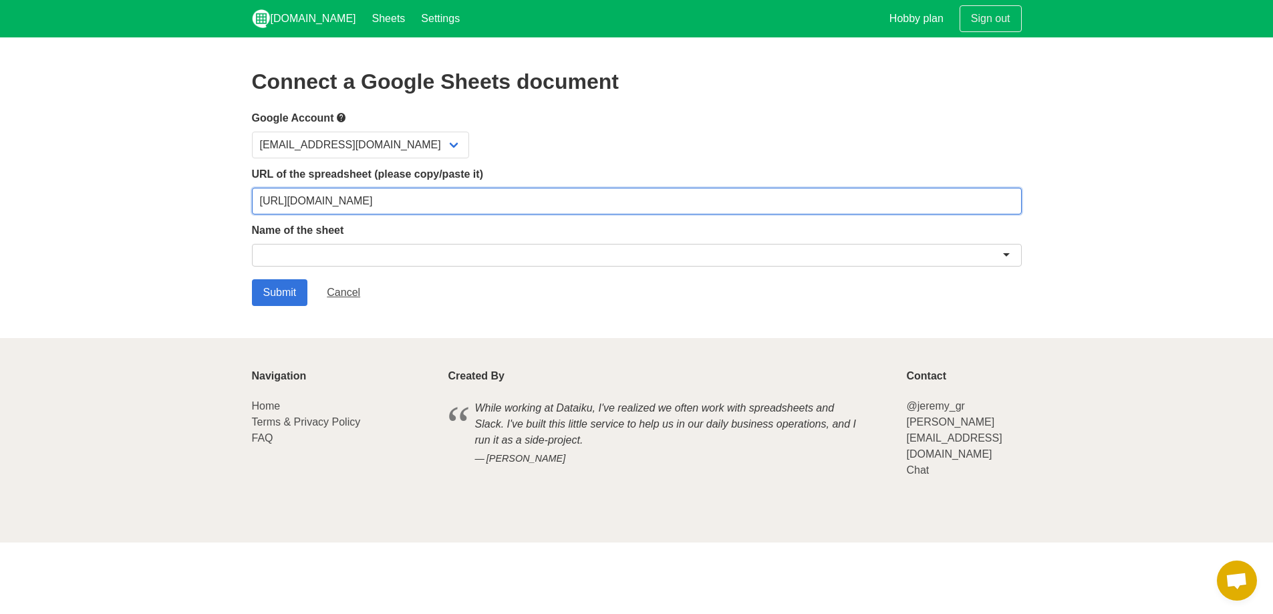
type input "[URL][DOMAIN_NAME]"
click at [301, 274] on form "Google Account luciacarreras00@gmail.com URL of the spreadsheet (please copy/pa…" at bounding box center [637, 208] width 770 height 196
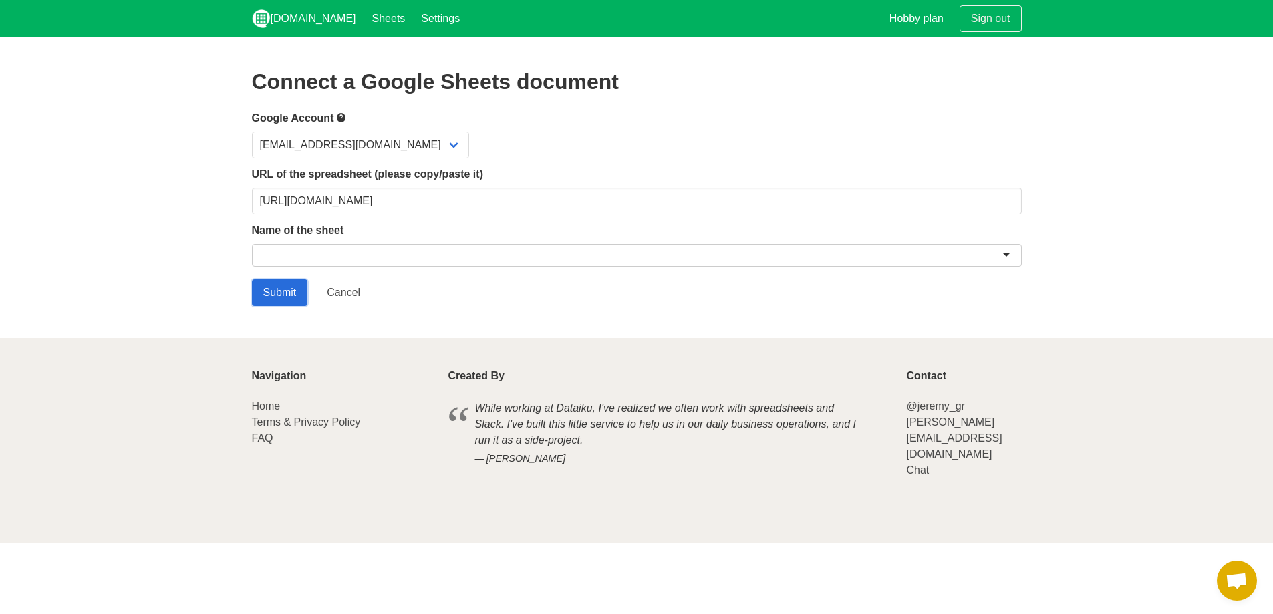
click at [288, 295] on input "Submit" at bounding box center [280, 292] width 56 height 27
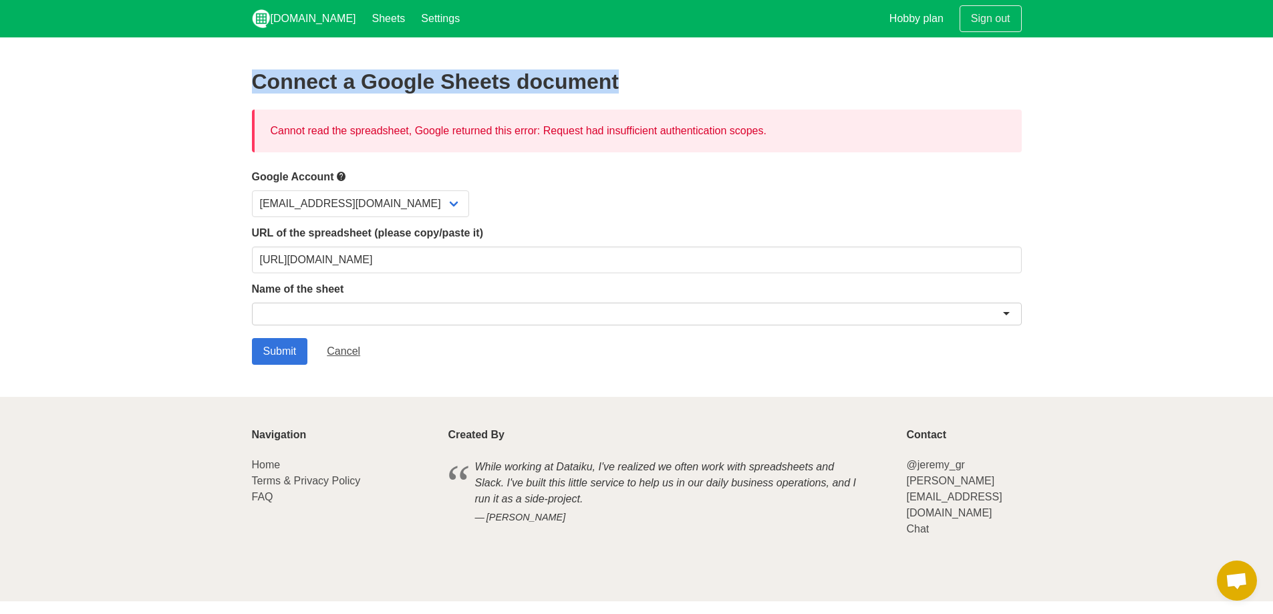
drag, startPoint x: 251, startPoint y: 80, endPoint x: 625, endPoint y: 66, distance: 374.5
click at [625, 66] on section "Connect a Google Sheets document Cannot read the spreadsheet, Google returned t…" at bounding box center [636, 217] width 1273 height 360
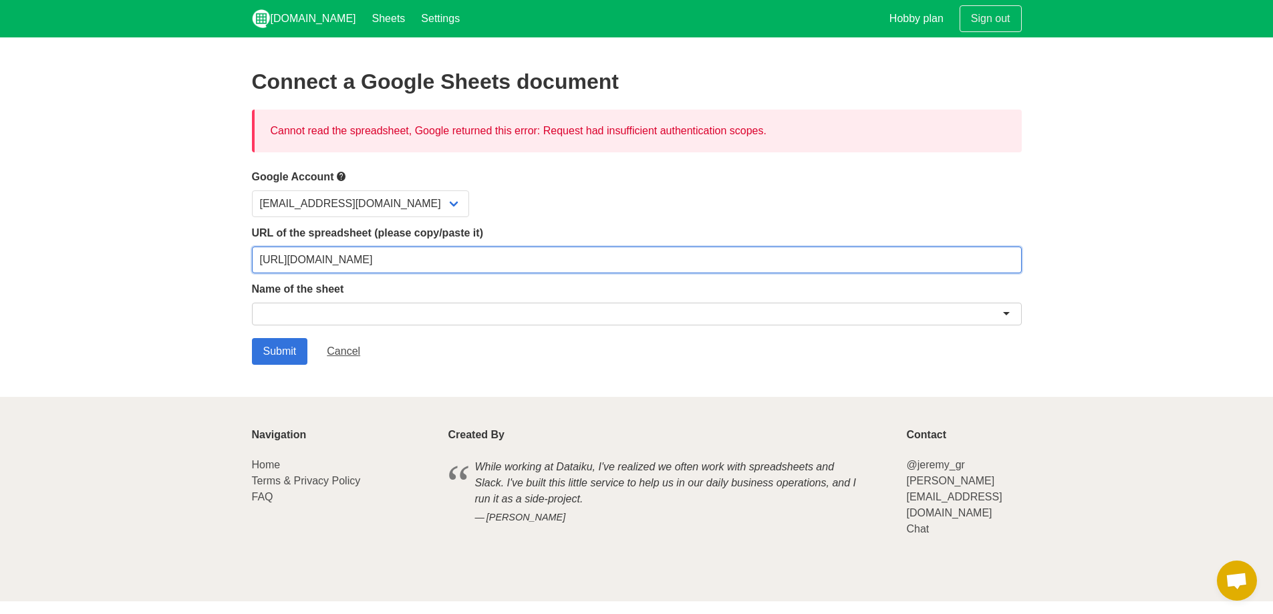
drag, startPoint x: 873, startPoint y: 250, endPoint x: 6, endPoint y: 207, distance: 868.5
click at [0, 225] on section "Connect a Google Sheets document Cannot read the spreadsheet, Google returned t…" at bounding box center [636, 217] width 1273 height 360
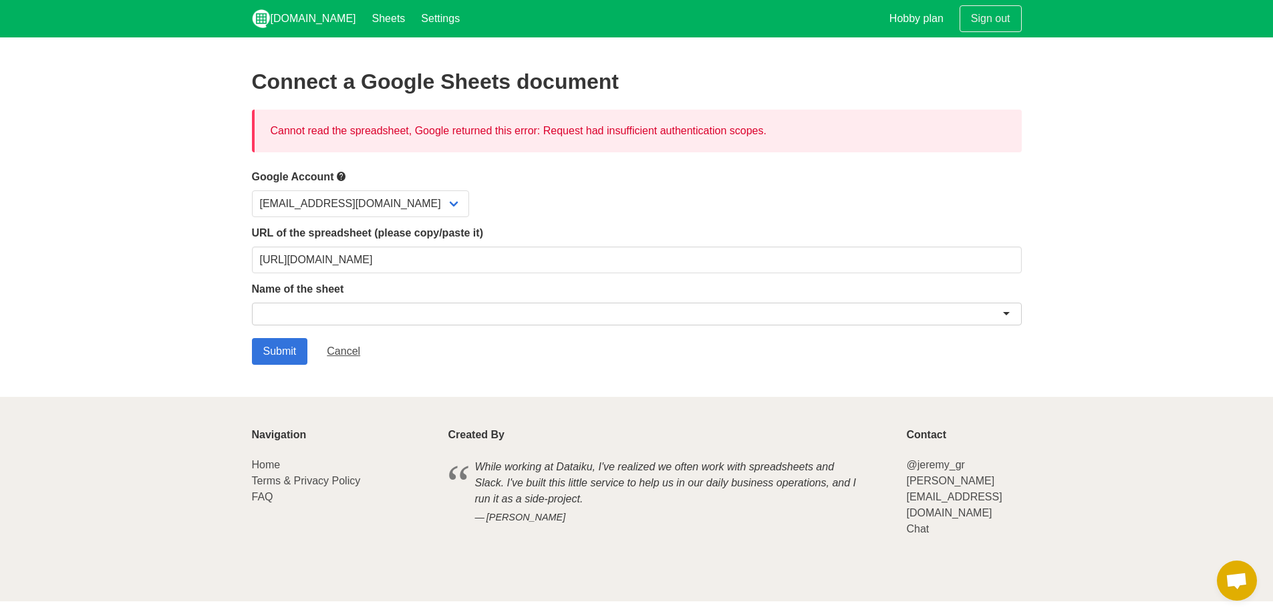
click at [889, 243] on div "URL of the spreadsheet (please copy/paste it) [URL][DOMAIN_NAME]" at bounding box center [637, 249] width 770 height 48
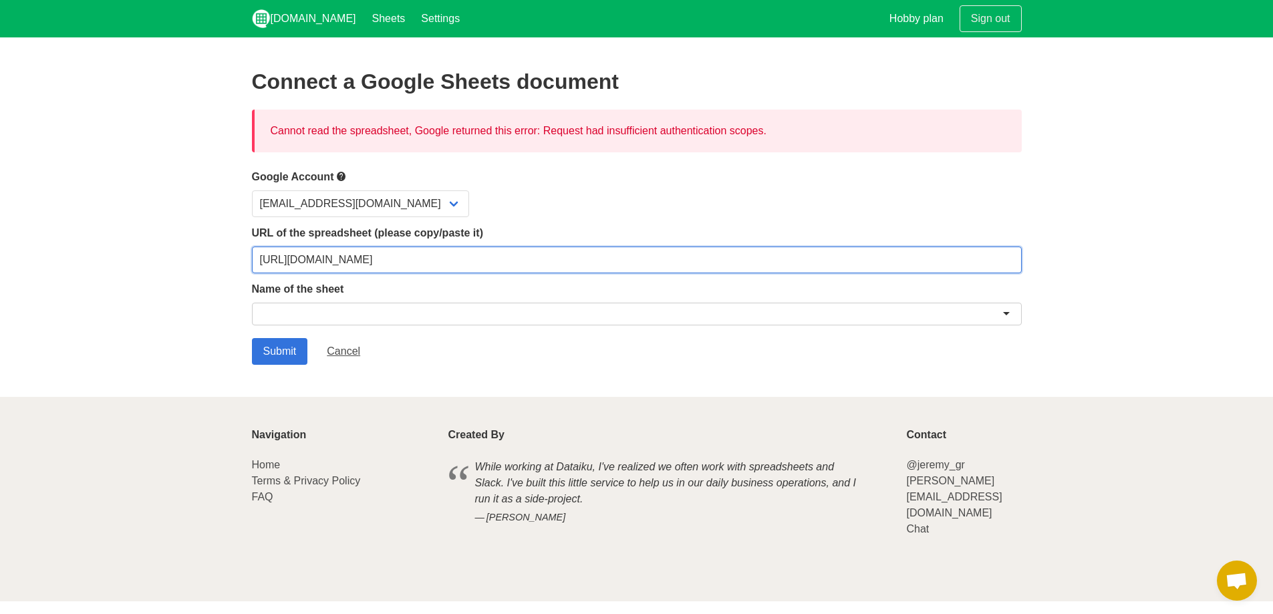
drag, startPoint x: 867, startPoint y: 257, endPoint x: 0, endPoint y: 201, distance: 868.6
click at [0, 221] on section "Connect a Google Sheets document Cannot read the spreadsheet, Google returned t…" at bounding box center [636, 217] width 1273 height 360
paste input "vbmP0V2ds7EA-wZ7plgJ_GIrmx2IqgO6AuPxJCY-obw/edit?usp=drive_link"
type input "[URL][DOMAIN_NAME]"
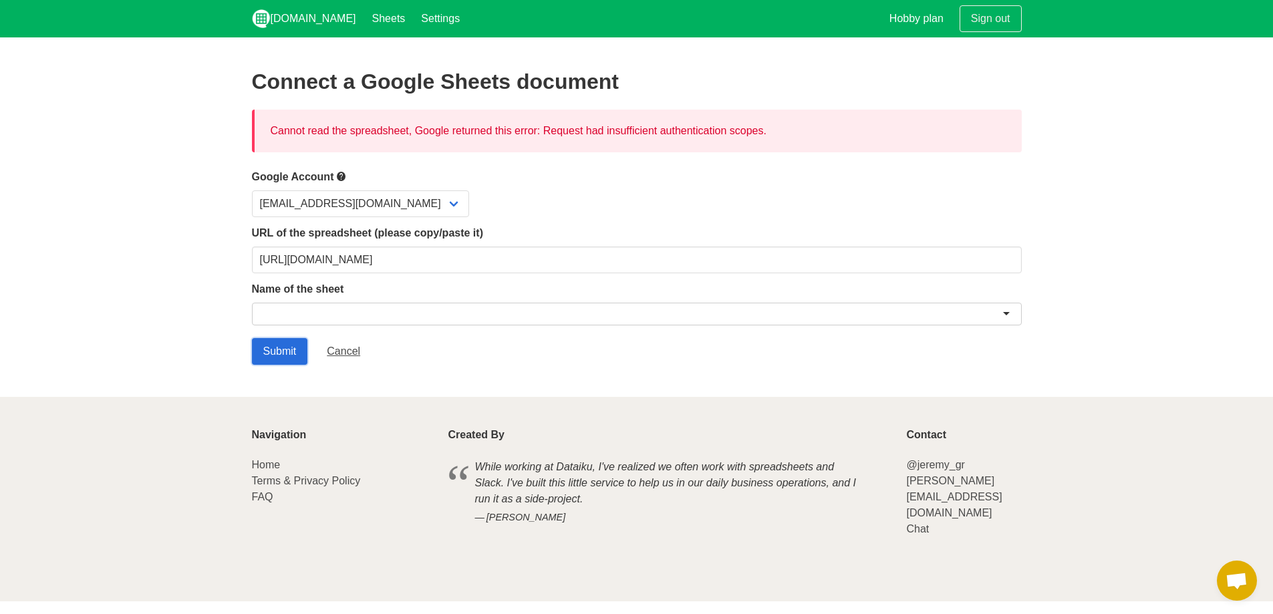
click at [292, 352] on input "Submit" at bounding box center [280, 351] width 56 height 27
drag, startPoint x: 599, startPoint y: 135, endPoint x: 668, endPoint y: 136, distance: 68.8
click at [666, 136] on div "Cannot read the spreadsheet, Google returned this error: Request had insufficie…" at bounding box center [637, 131] width 770 height 43
click at [666, 140] on div "Cannot read the spreadsheet, Google returned this error: Request had insufficie…" at bounding box center [637, 131] width 770 height 43
drag, startPoint x: 811, startPoint y: 128, endPoint x: 14, endPoint y: 140, distance: 797.3
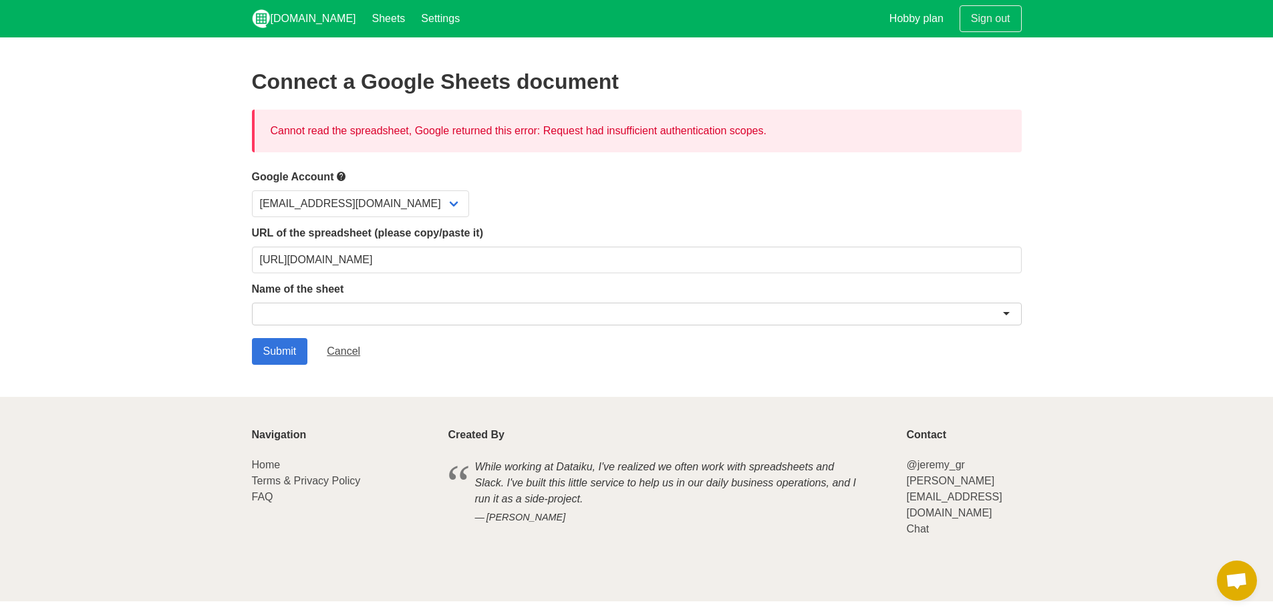
click at [13, 140] on section "Connect a Google Sheets document Cannot read the spreadsheet, Google returned t…" at bounding box center [636, 217] width 1273 height 360
copy div "Cannot read the spreadsheet, Google returned this error: Request had insufficie…"
